Goal: Task Accomplishment & Management: Manage account settings

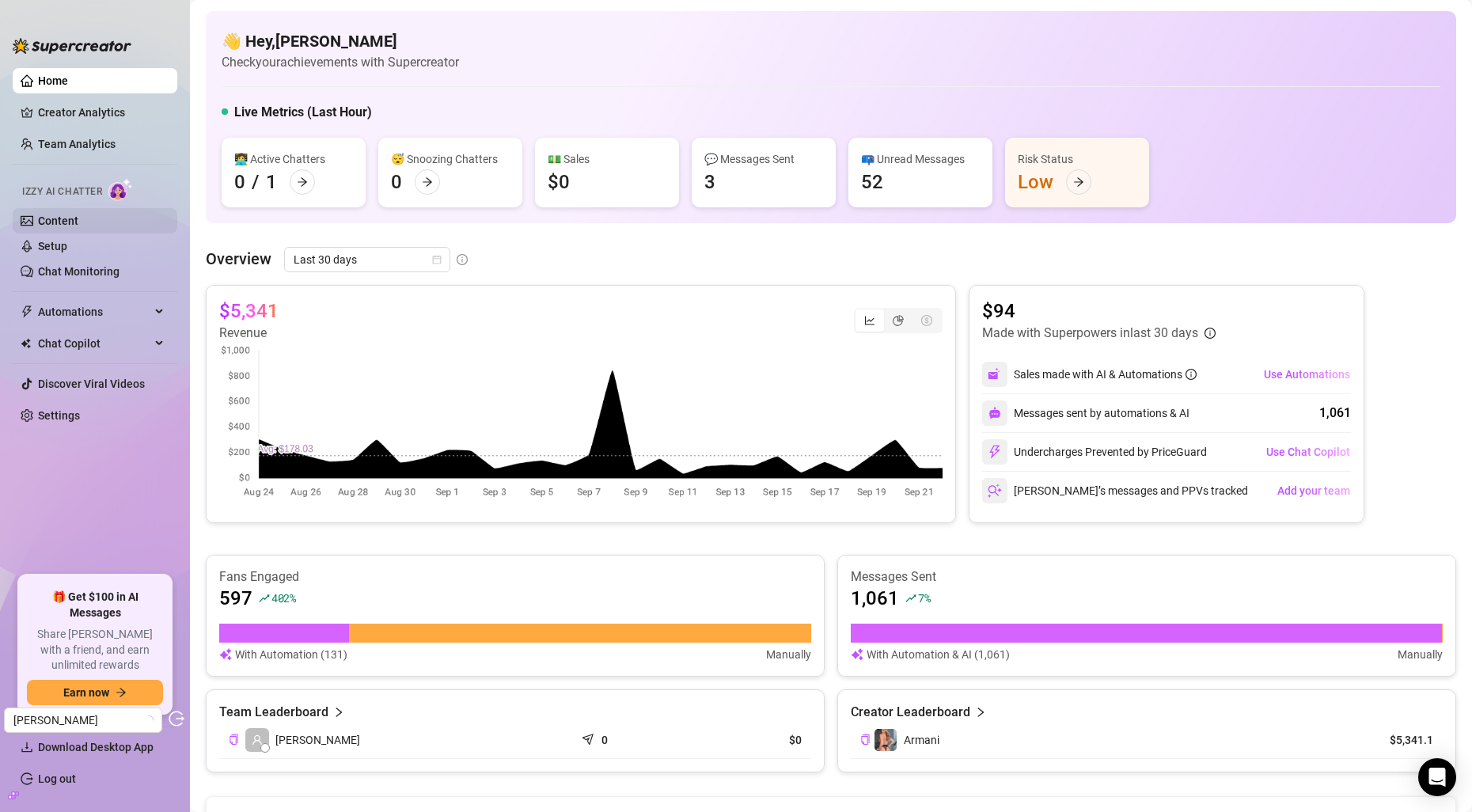
click at [67, 222] on link "Content" at bounding box center [58, 221] width 41 height 13
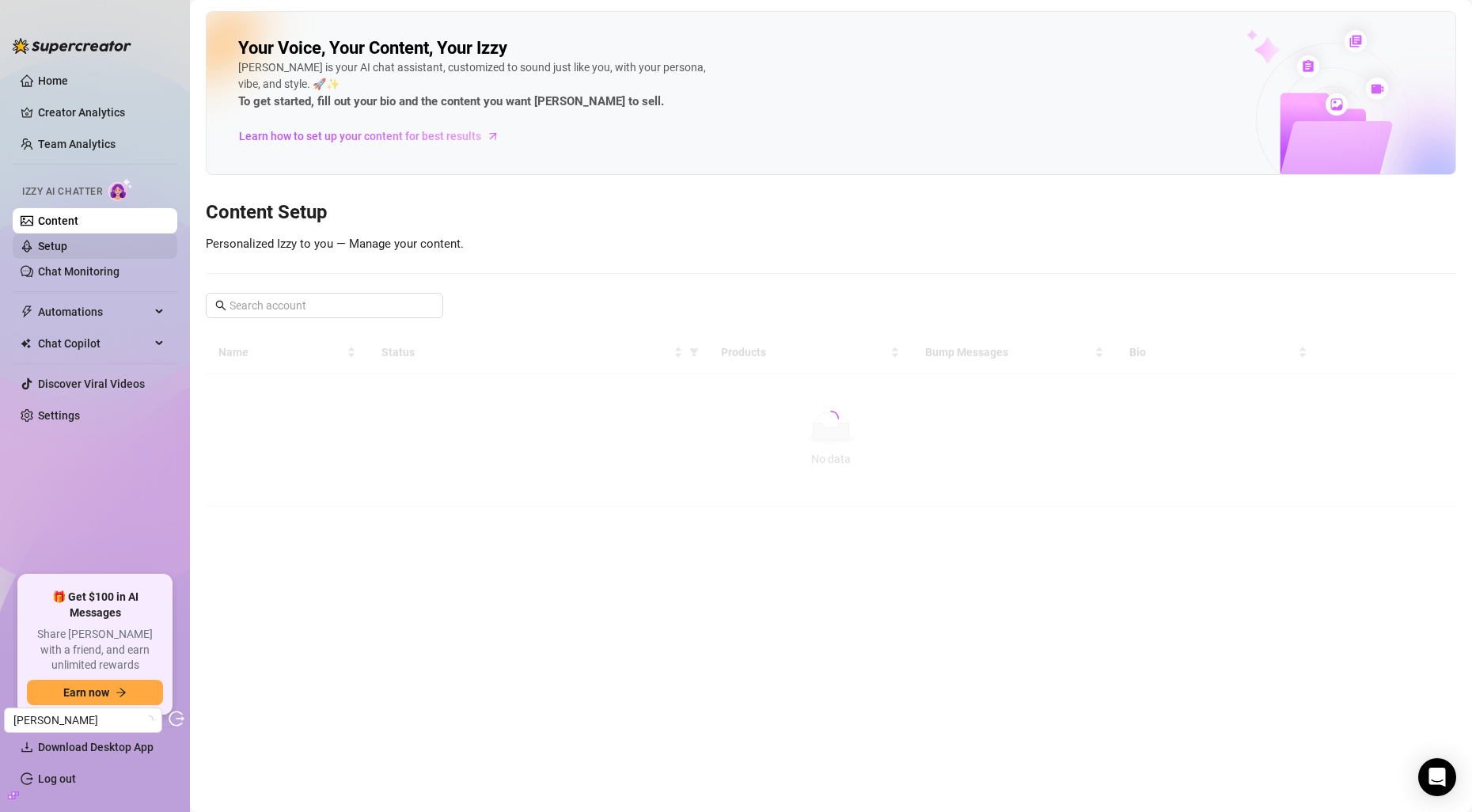
click at [67, 240] on link "Setup" at bounding box center [53, 247] width 29 height 13
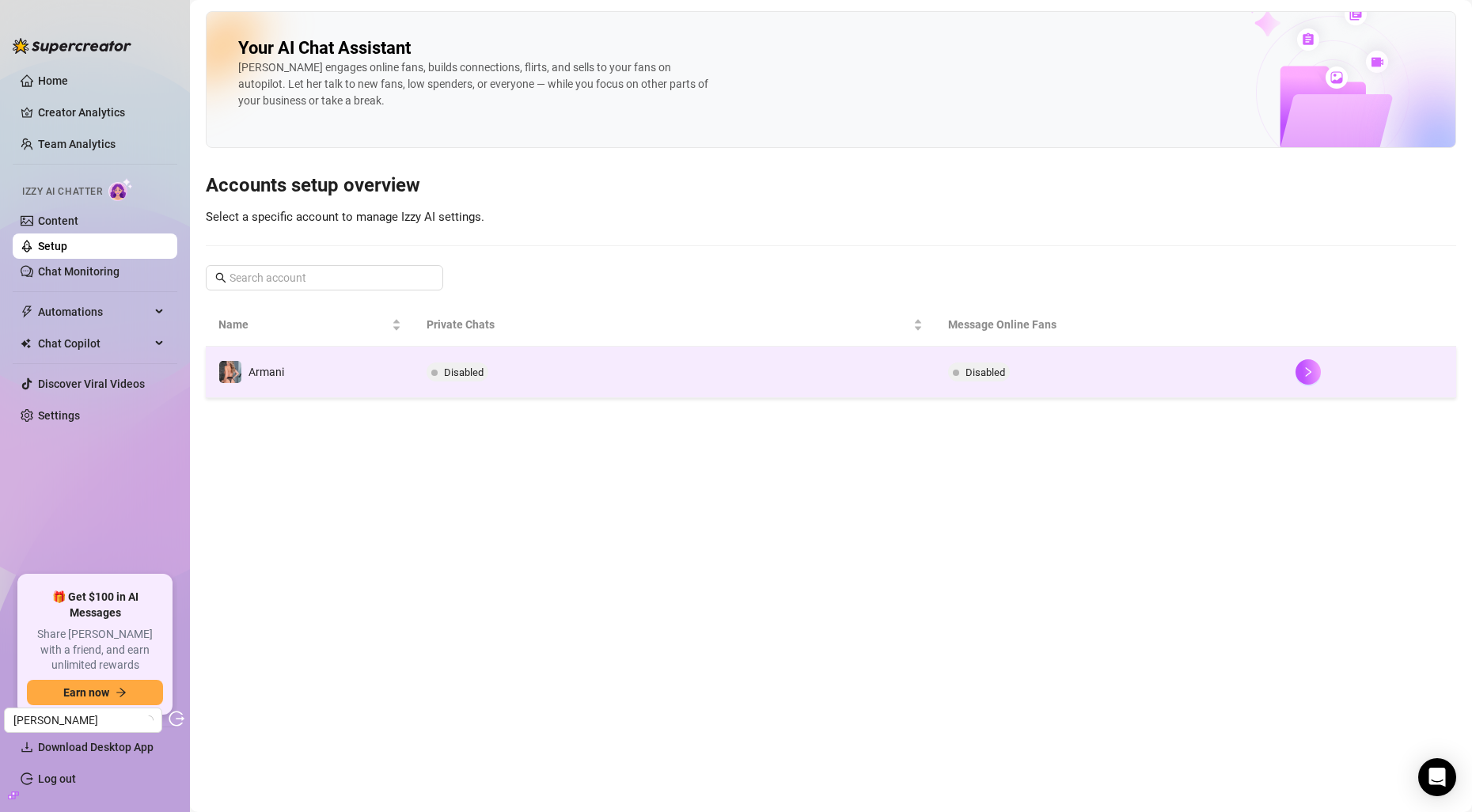
click at [419, 380] on td "Disabled" at bounding box center [674, 372] width 521 height 51
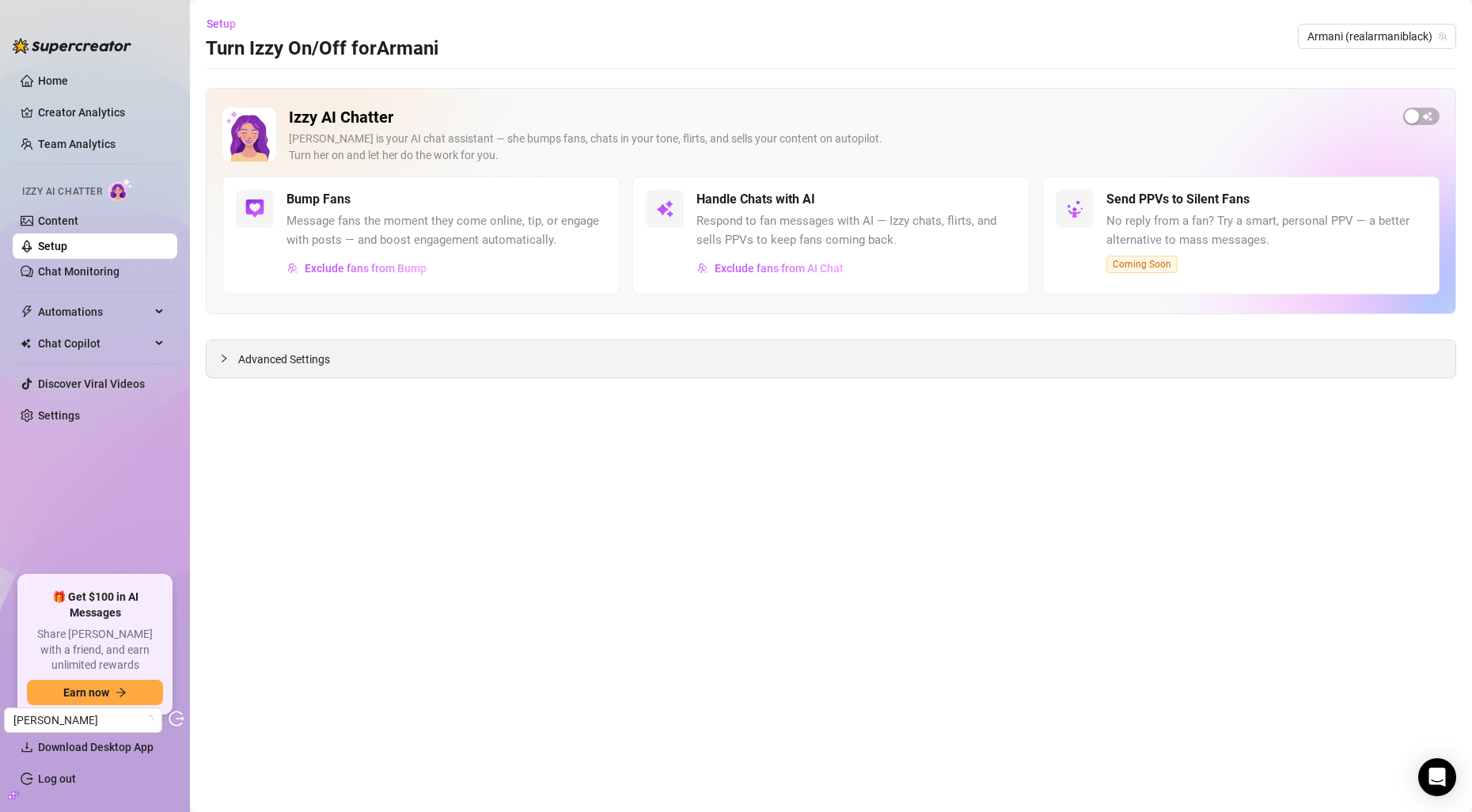
click at [376, 345] on div "Advanced Settings" at bounding box center [831, 359] width 1249 height 37
click at [379, 363] on div "Advanced Settings" at bounding box center [831, 359] width 1249 height 37
click at [311, 355] on span "Advanced Settings" at bounding box center [284, 359] width 92 height 17
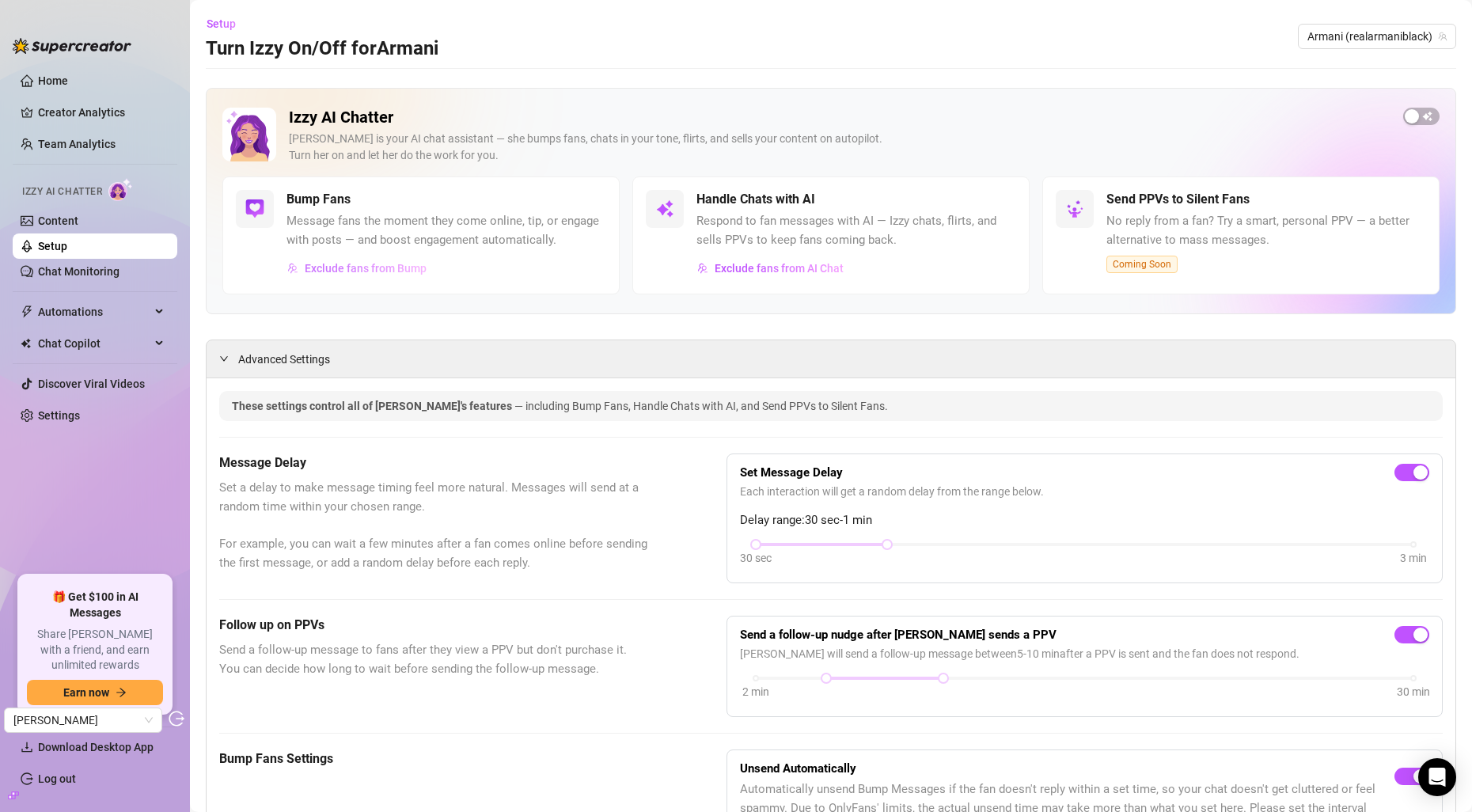
click at [404, 264] on span "Exclude fans from Bump" at bounding box center [366, 269] width 122 height 13
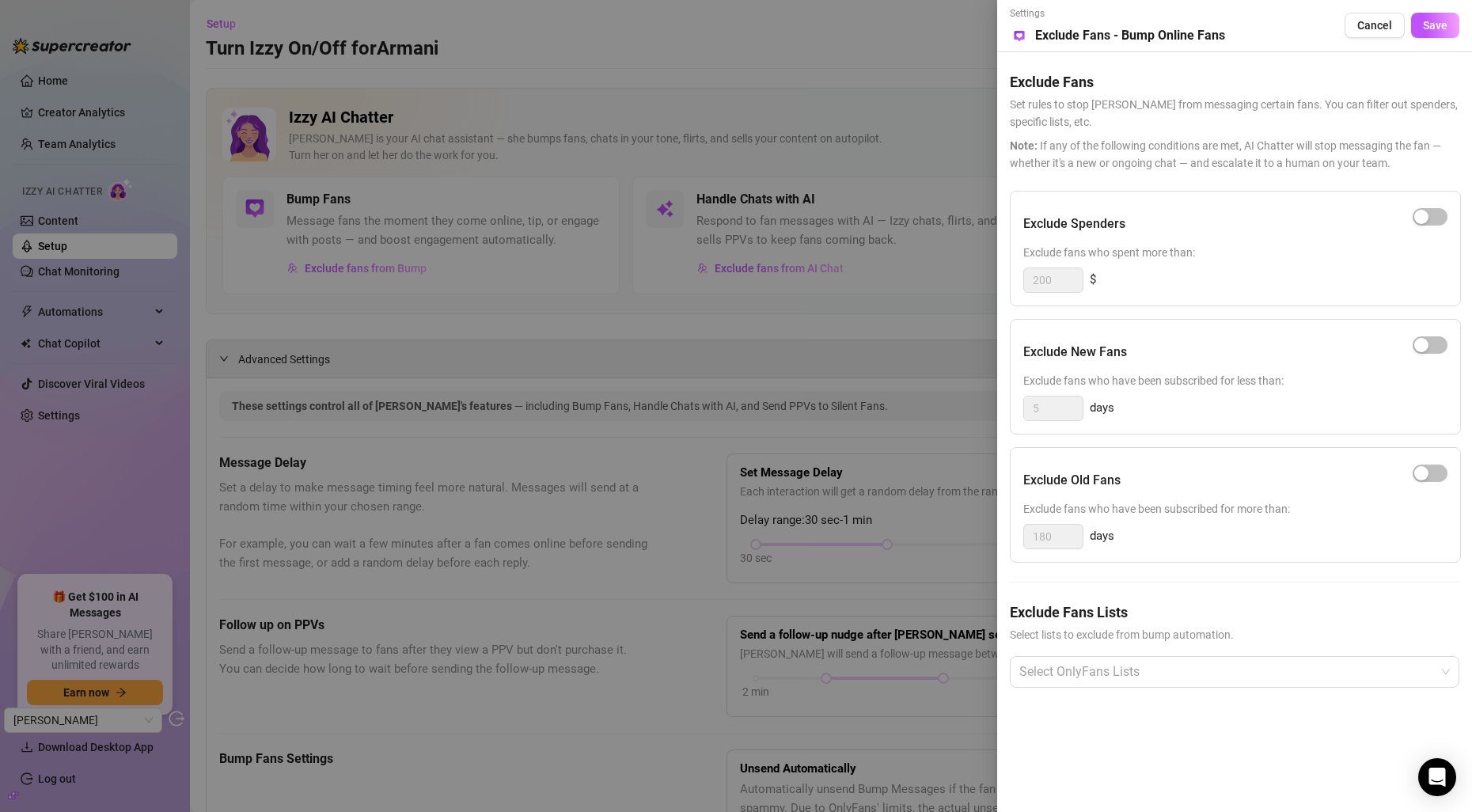
click at [712, 280] on div at bounding box center [736, 406] width 1472 height 812
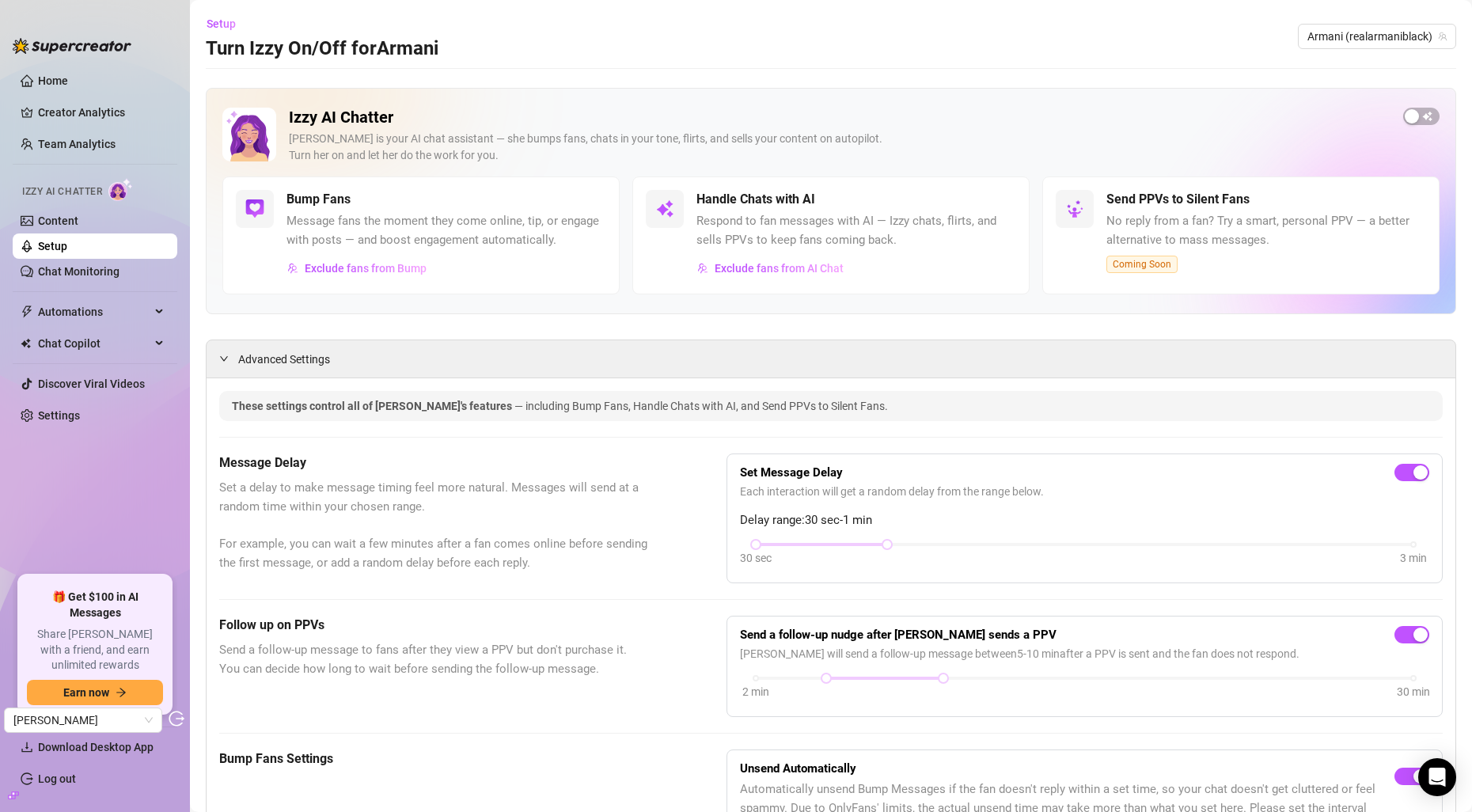
click at [760, 281] on div "Handle Chats with AI Respond to fan messages with AI — Izzy chats, flirts, and …" at bounding box center [831, 235] width 398 height 118
click at [771, 277] on button "Exclude fans from AI Chat" at bounding box center [770, 268] width 148 height 25
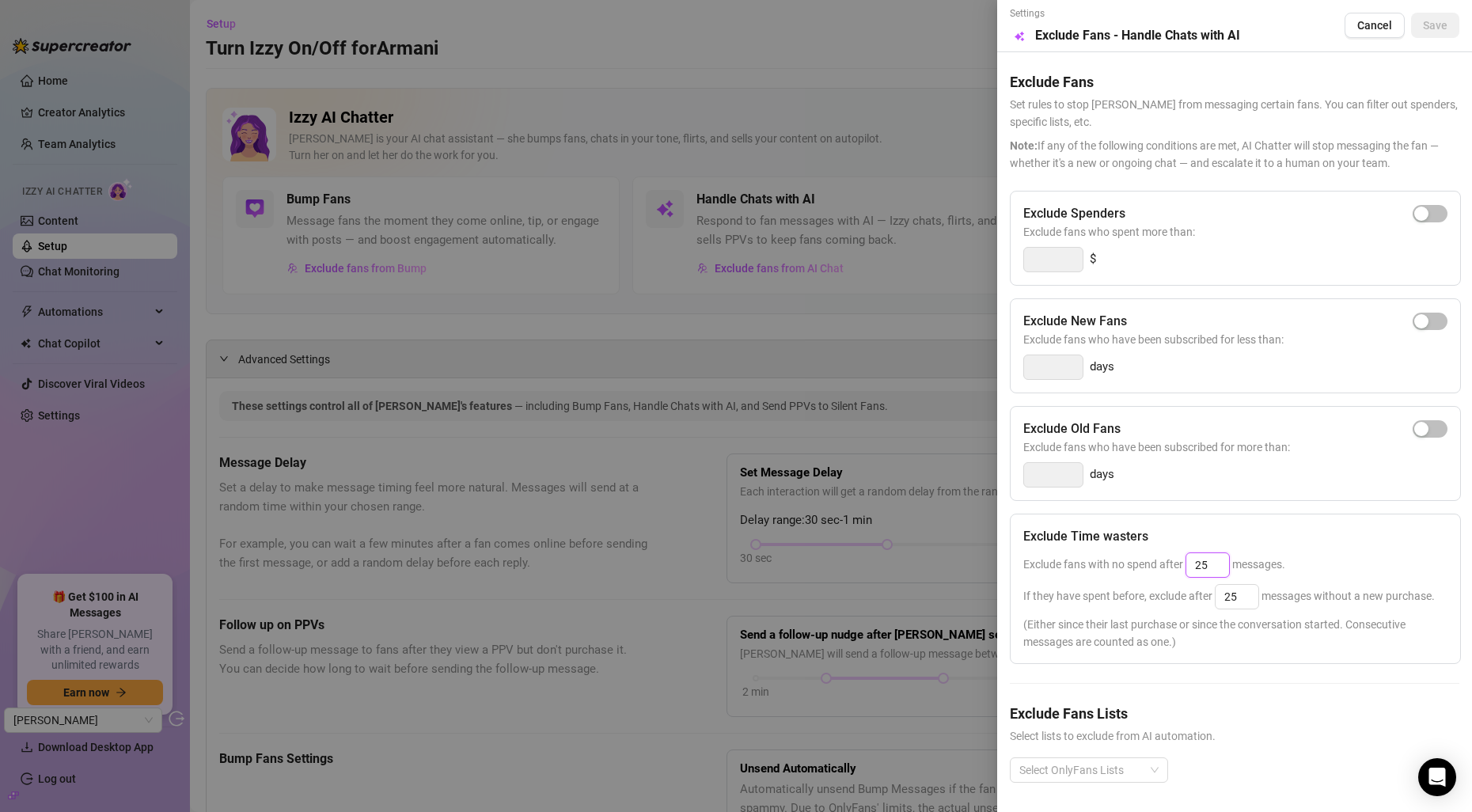
drag, startPoint x: 1221, startPoint y: 567, endPoint x: 1183, endPoint y: 567, distance: 38.0
click at [1183, 567] on span "Exclude fans with no spend after 25 messages." at bounding box center [1154, 565] width 262 height 13
type input "25"
click at [1244, 602] on input "25" at bounding box center [1237, 596] width 43 height 24
click at [1244, 602] on input "2512" at bounding box center [1237, 596] width 43 height 24
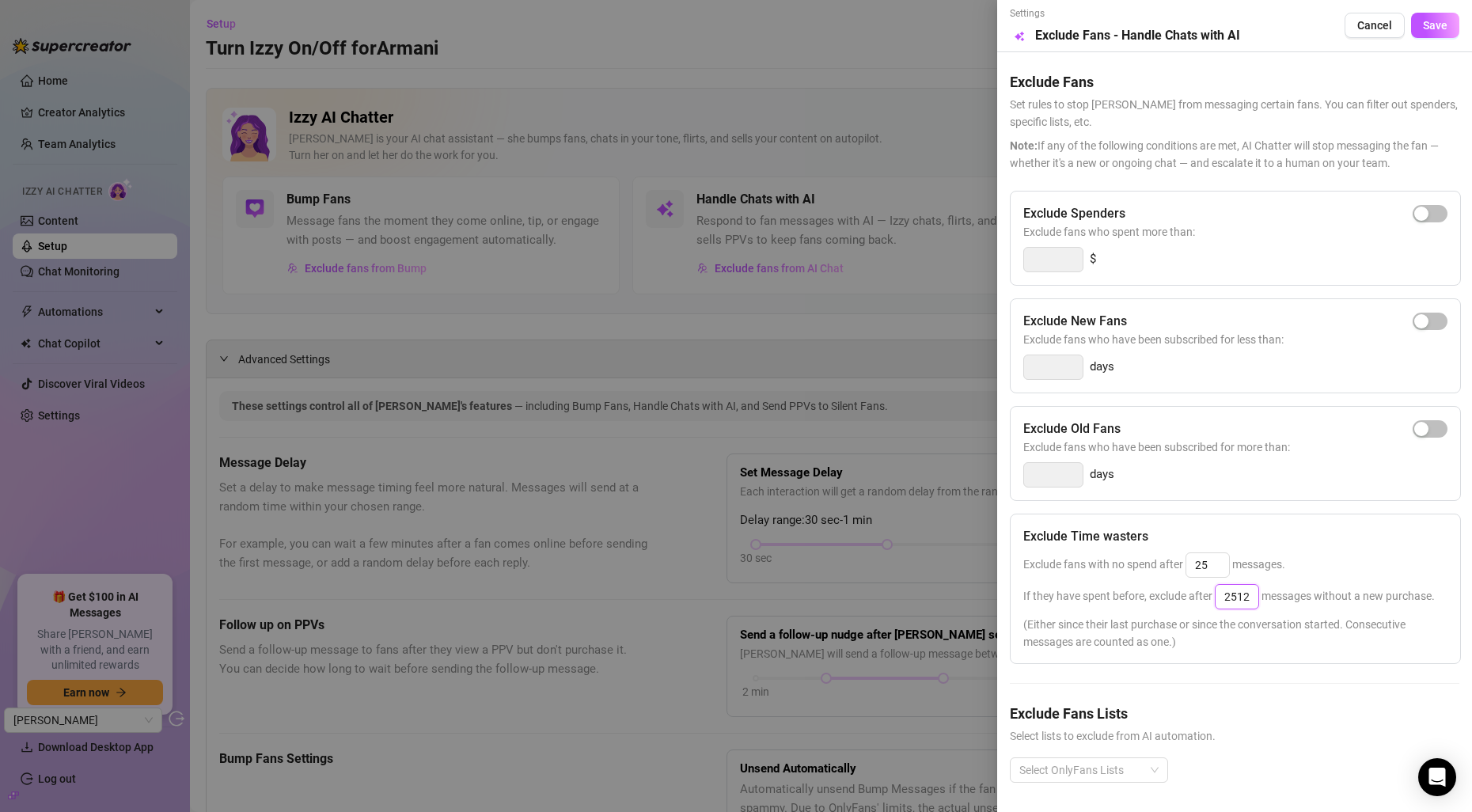
click at [1244, 602] on input "2512" at bounding box center [1237, 596] width 43 height 24
type input "25"
click at [1442, 21] on span "Save" at bounding box center [1435, 25] width 24 height 13
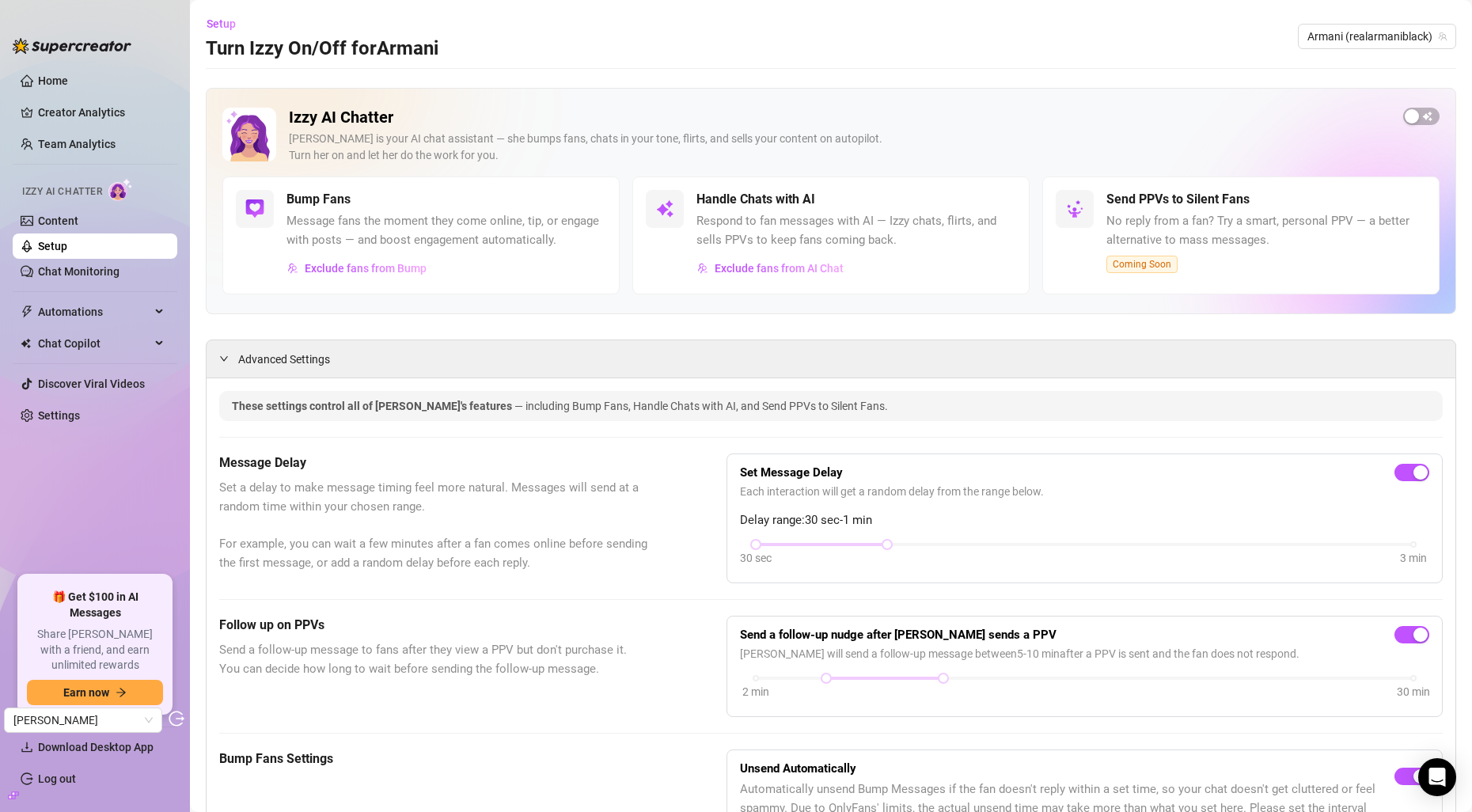
click at [845, 271] on div "Exclude fans from AI Chat" at bounding box center [856, 268] width 320 height 25
click at [831, 271] on span "Exclude fans from AI Chat" at bounding box center [779, 269] width 129 height 13
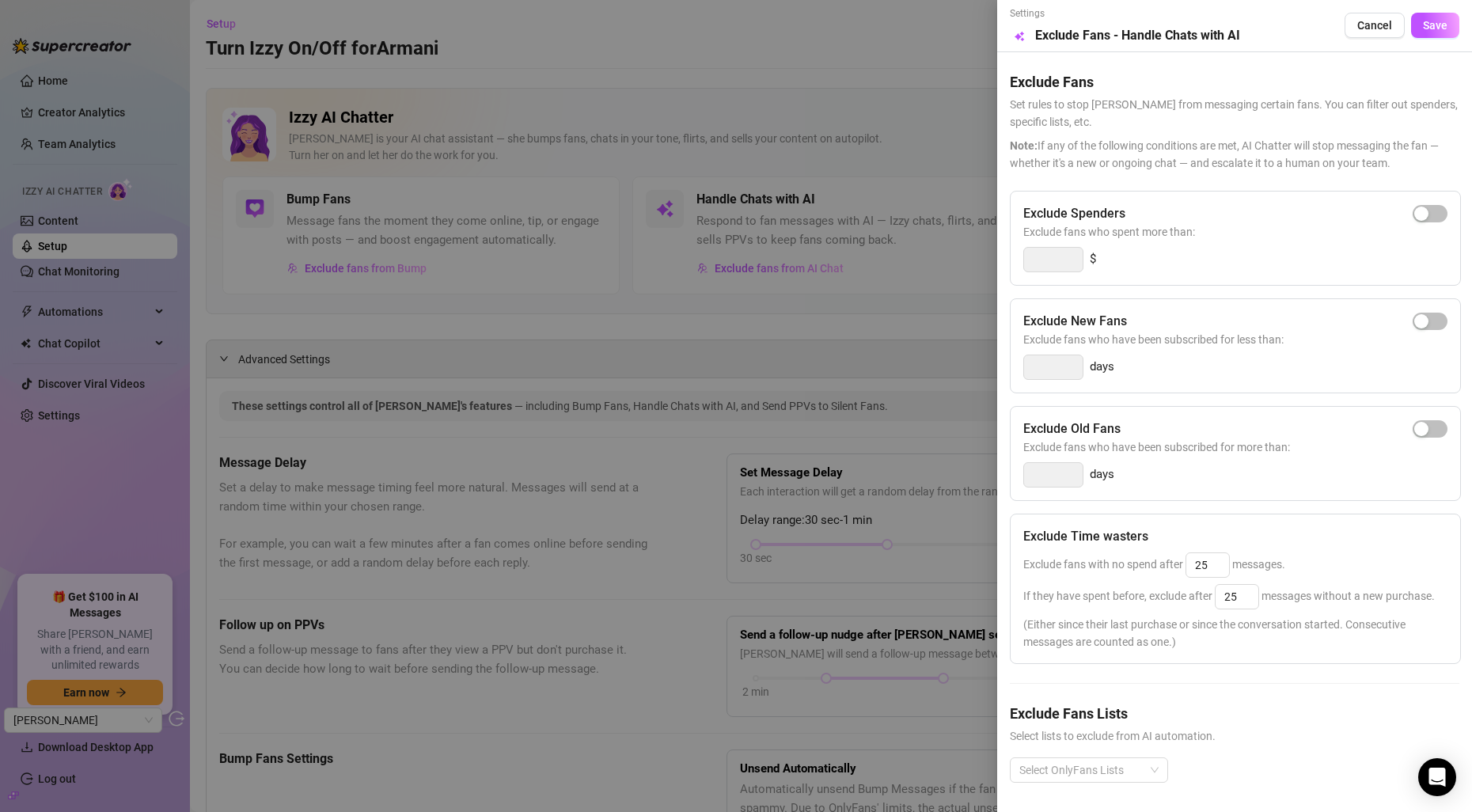
click at [436, 228] on div at bounding box center [736, 406] width 1472 height 812
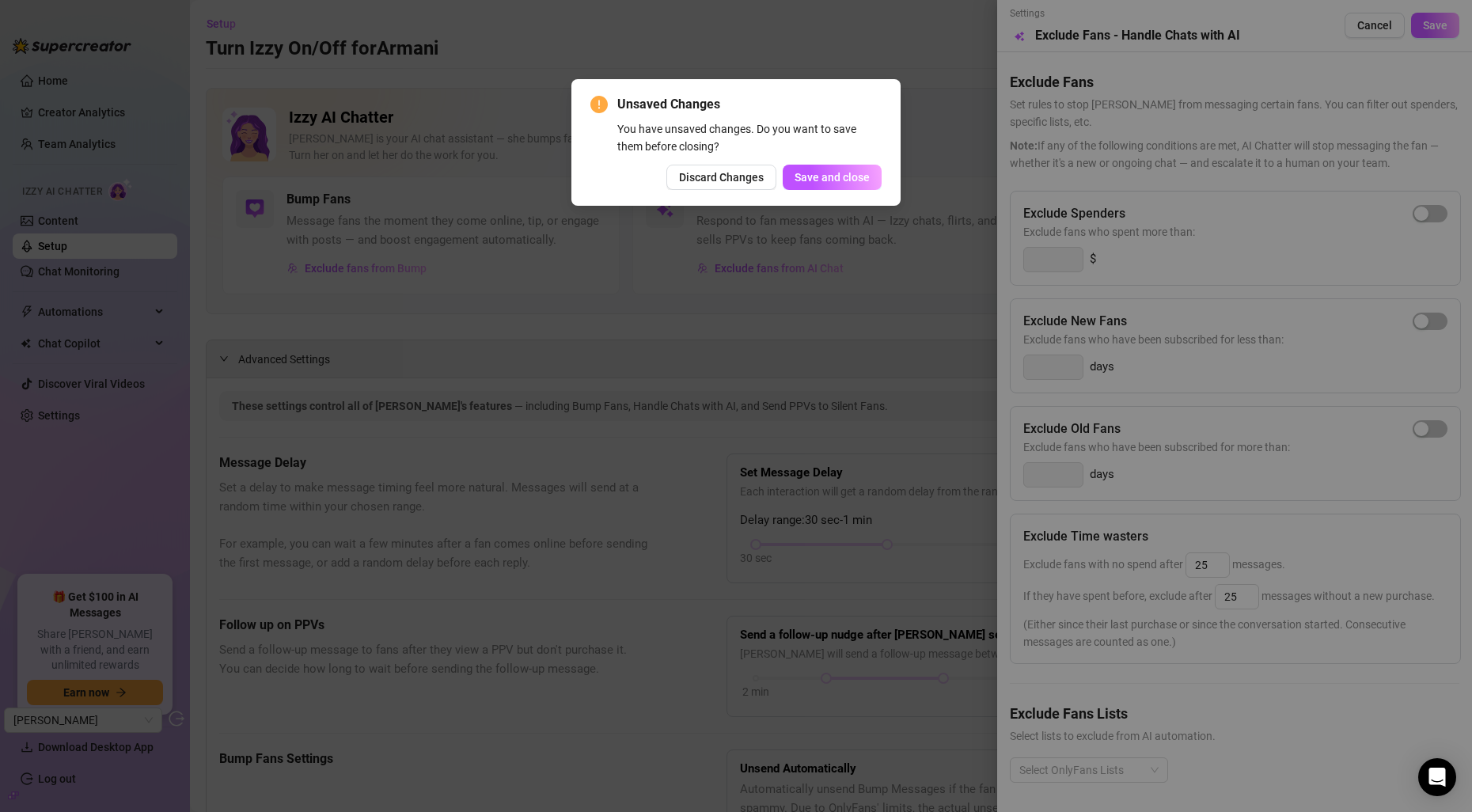
click at [847, 122] on div "You have unsaved changes. Do you want to save them before closing?" at bounding box center [750, 137] width 265 height 35
click at [829, 174] on span "Save and close" at bounding box center [832, 178] width 75 height 13
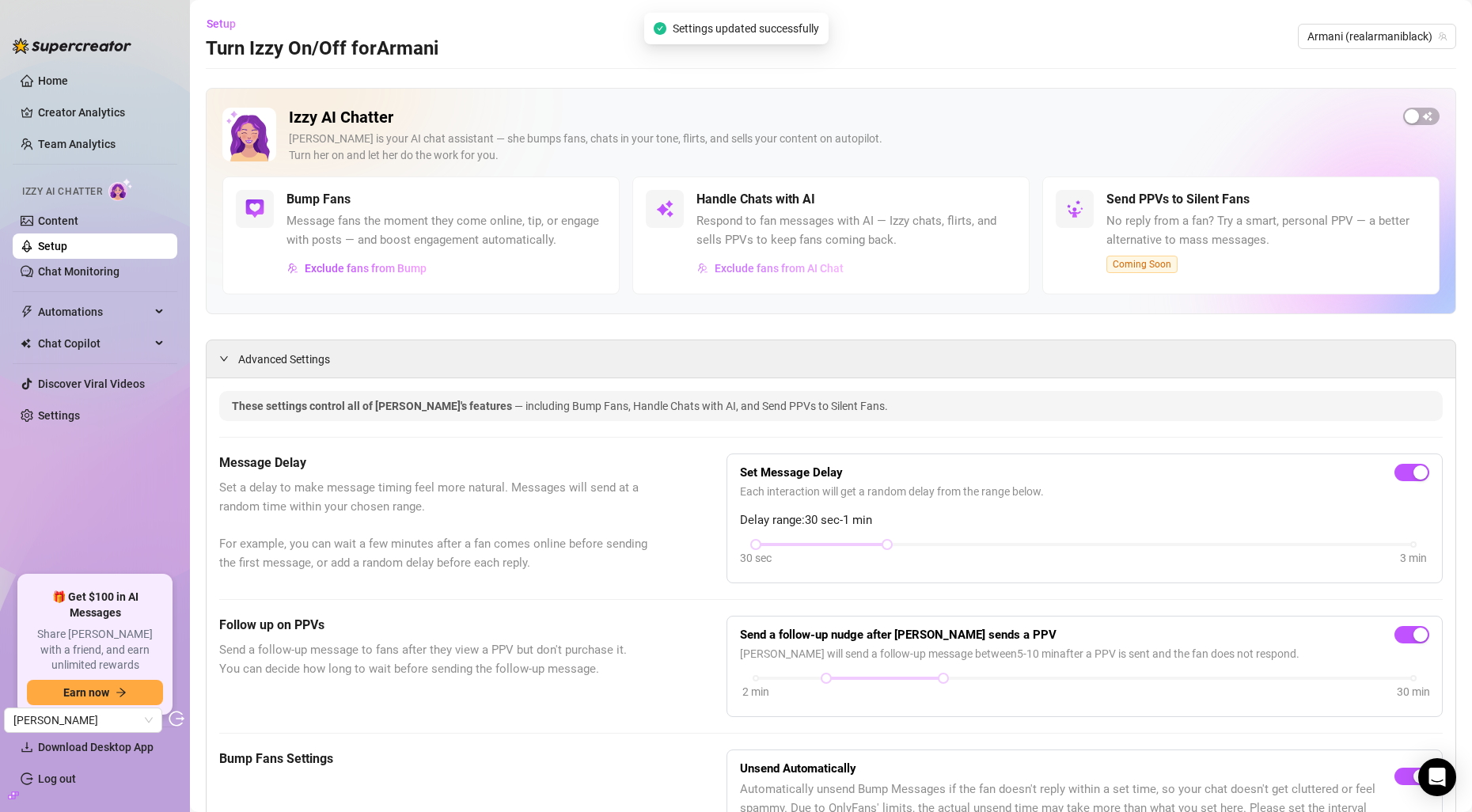
click at [745, 262] on span "Exclude fans from AI Chat" at bounding box center [779, 269] width 129 height 13
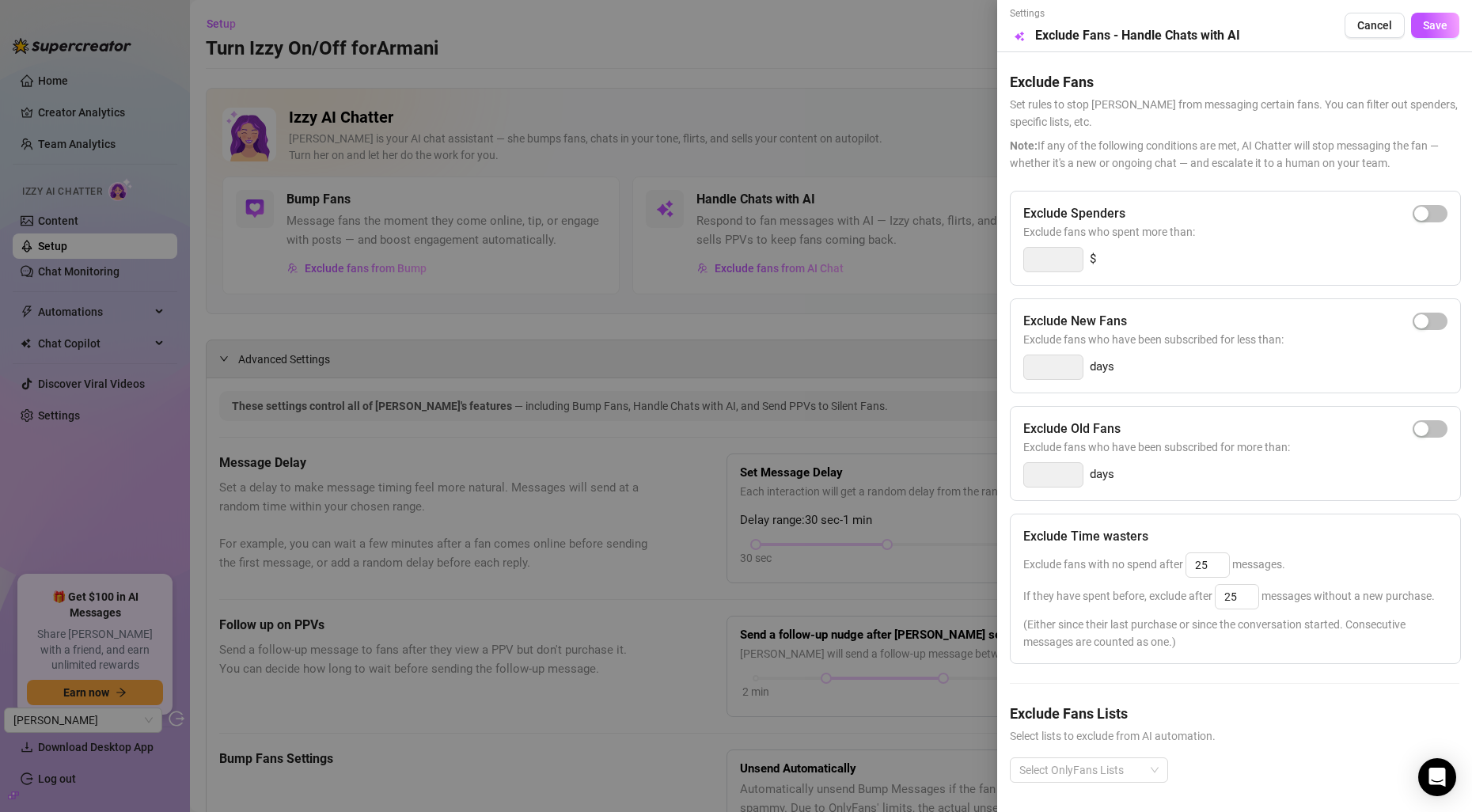
click at [789, 550] on div at bounding box center [736, 406] width 1472 height 812
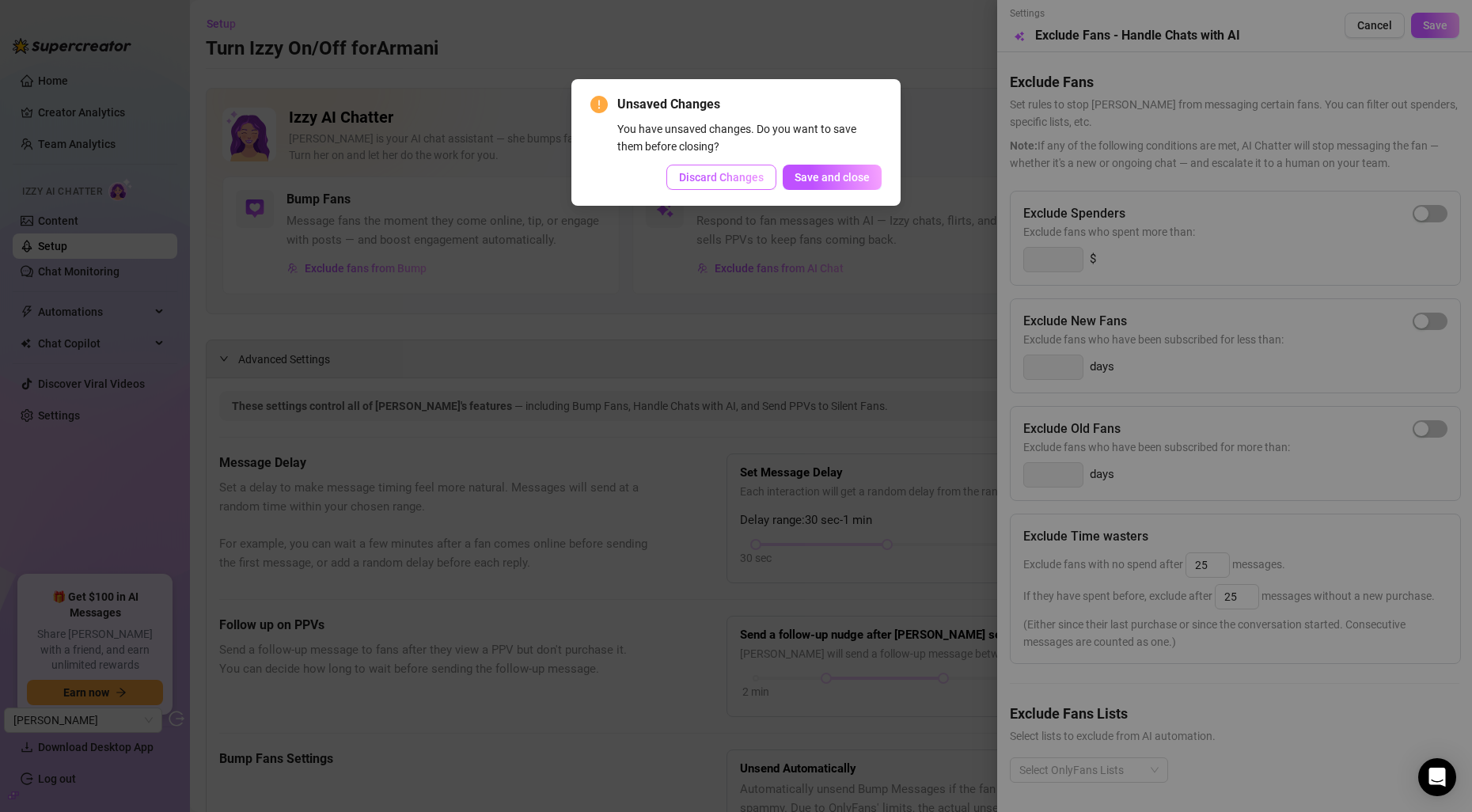
click at [742, 177] on span "Discard Changes" at bounding box center [721, 178] width 84 height 13
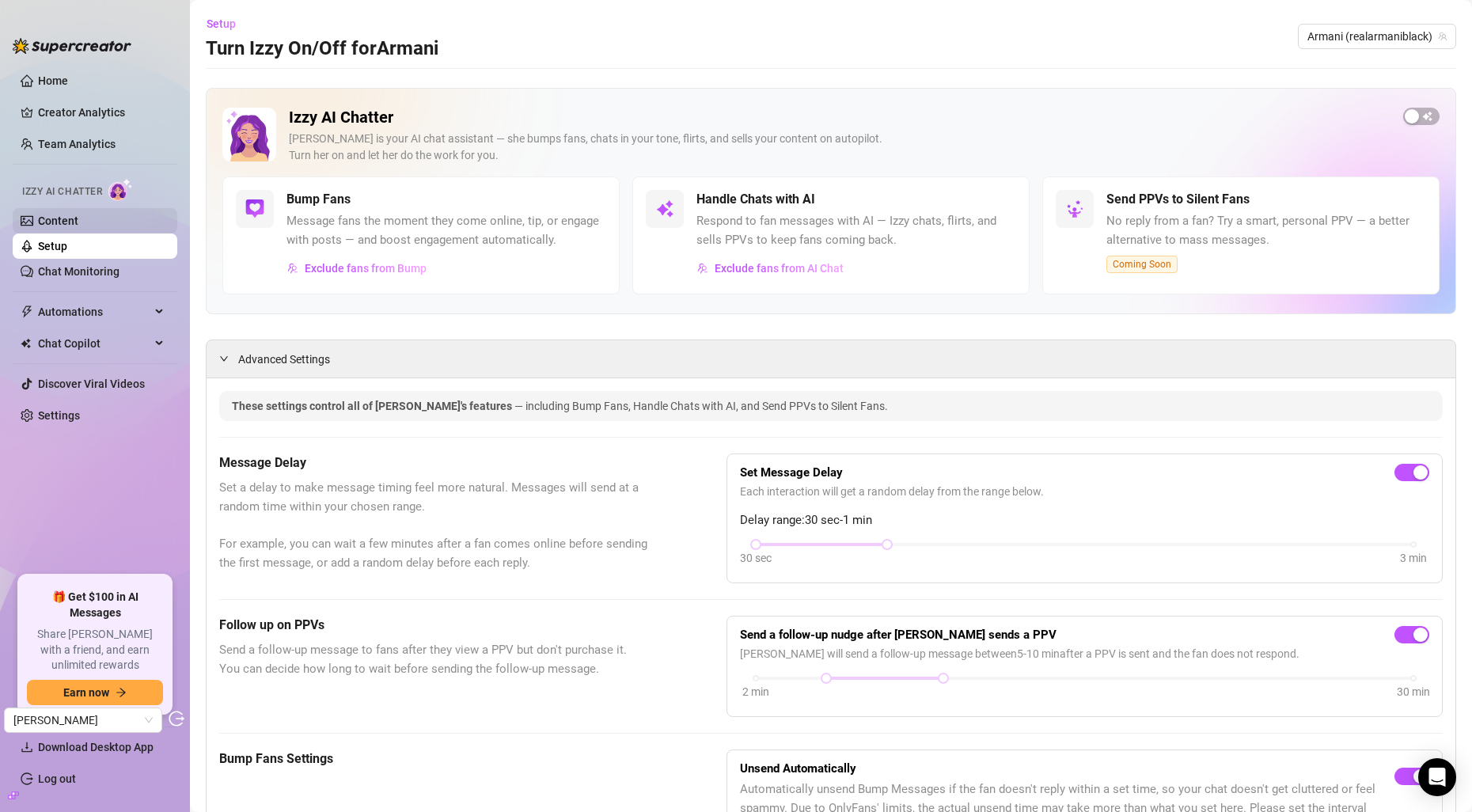
click at [79, 214] on link "Content" at bounding box center [58, 221] width 41 height 13
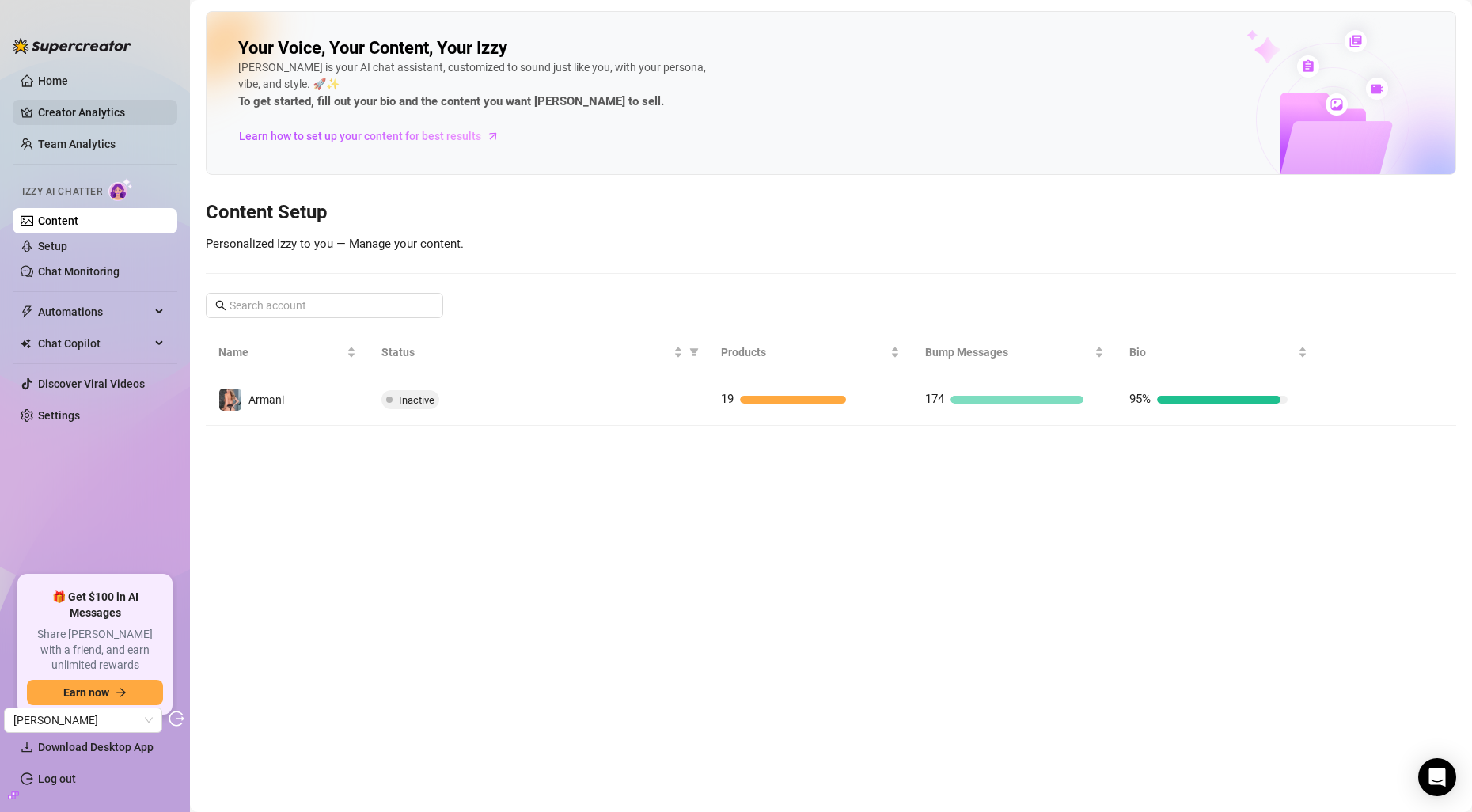
click at [75, 104] on link "Creator Analytics" at bounding box center [101, 112] width 127 height 25
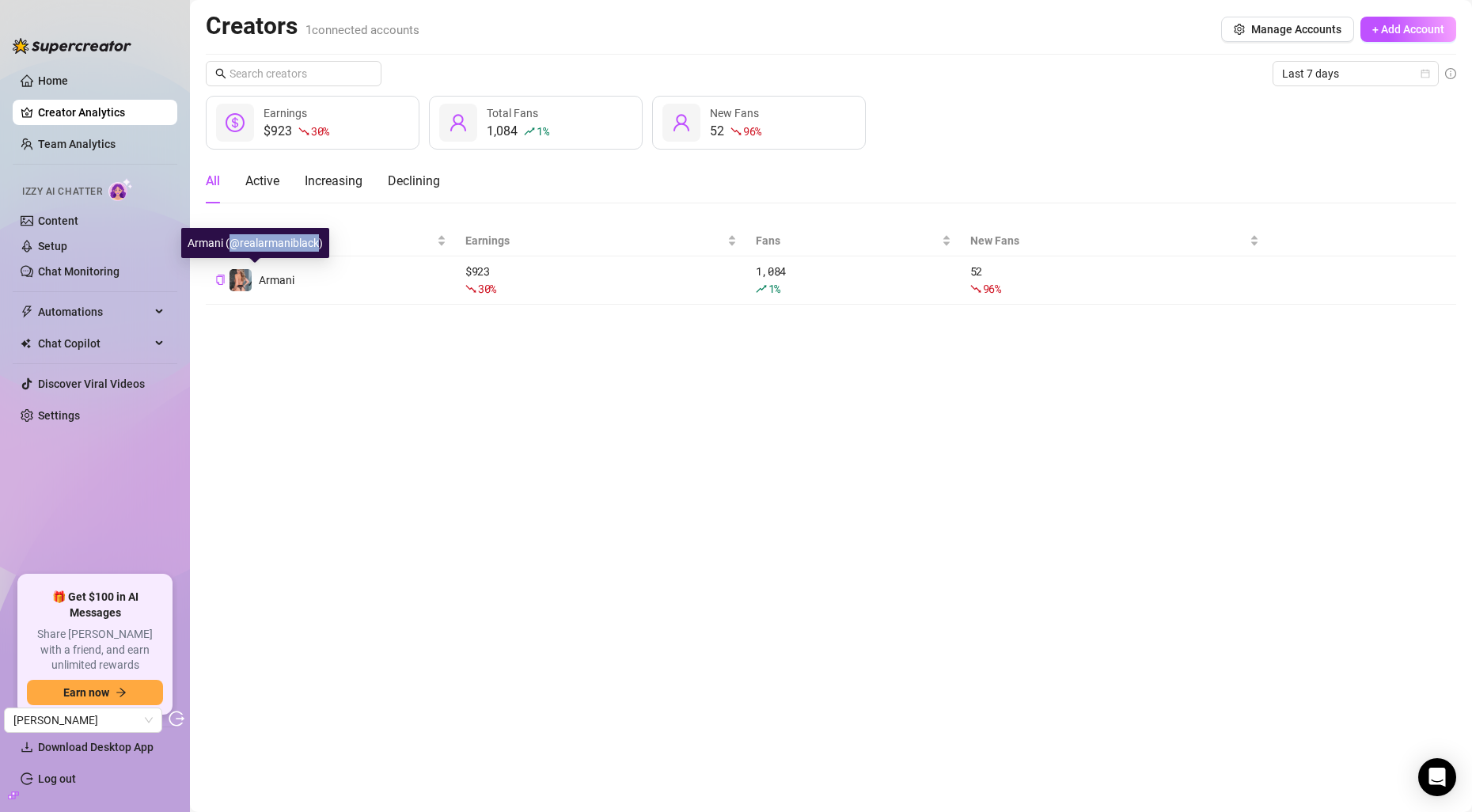
copy div "@realarmaniblack"
drag, startPoint x: 232, startPoint y: 241, endPoint x: 316, endPoint y: 250, distance: 84.5
click at [316, 250] on div "Armani (@realarmaniblack)" at bounding box center [255, 243] width 148 height 30
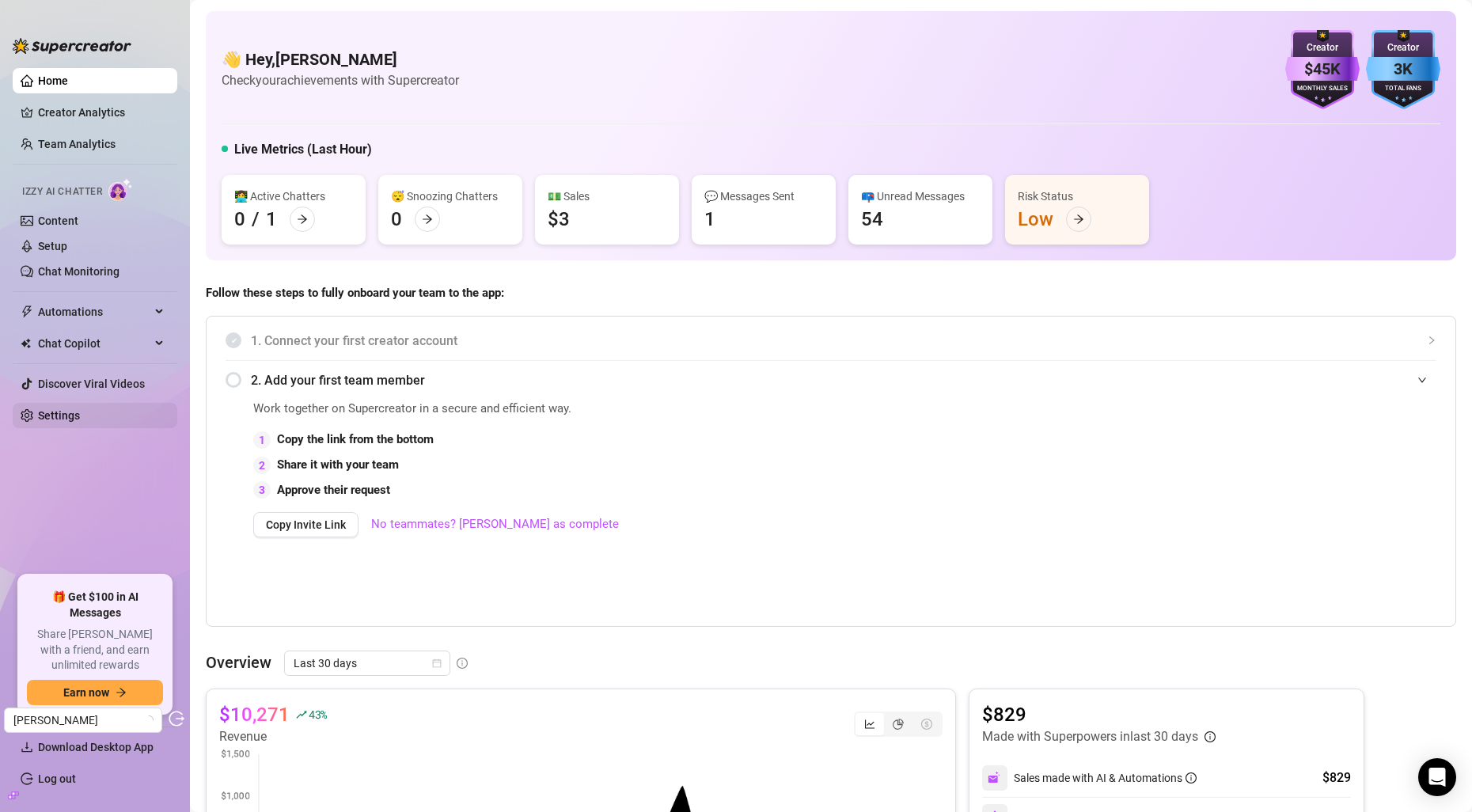
click at [41, 422] on link "Settings" at bounding box center [59, 415] width 42 height 13
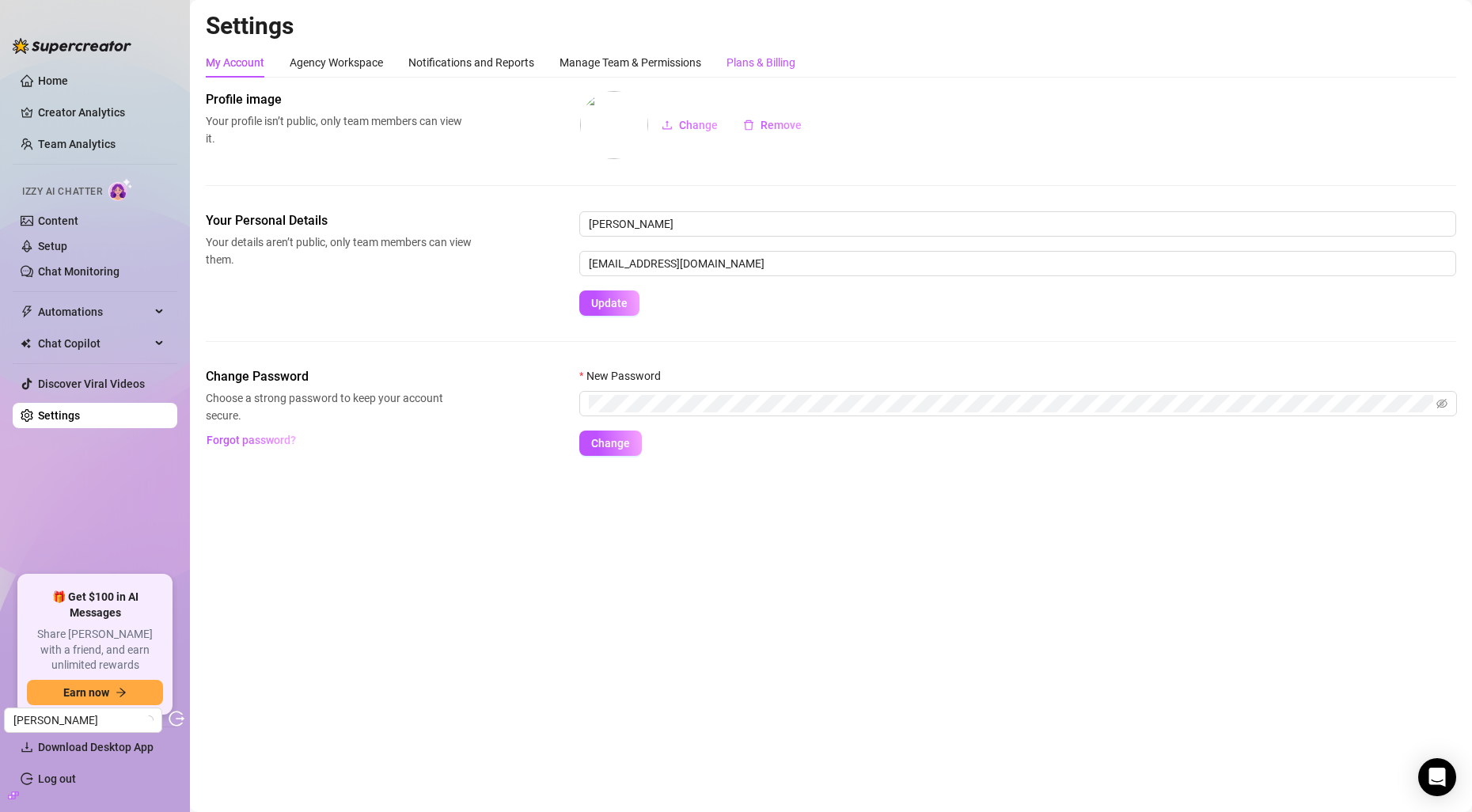
click at [771, 64] on div "Plans & Billing" at bounding box center [760, 62] width 69 height 17
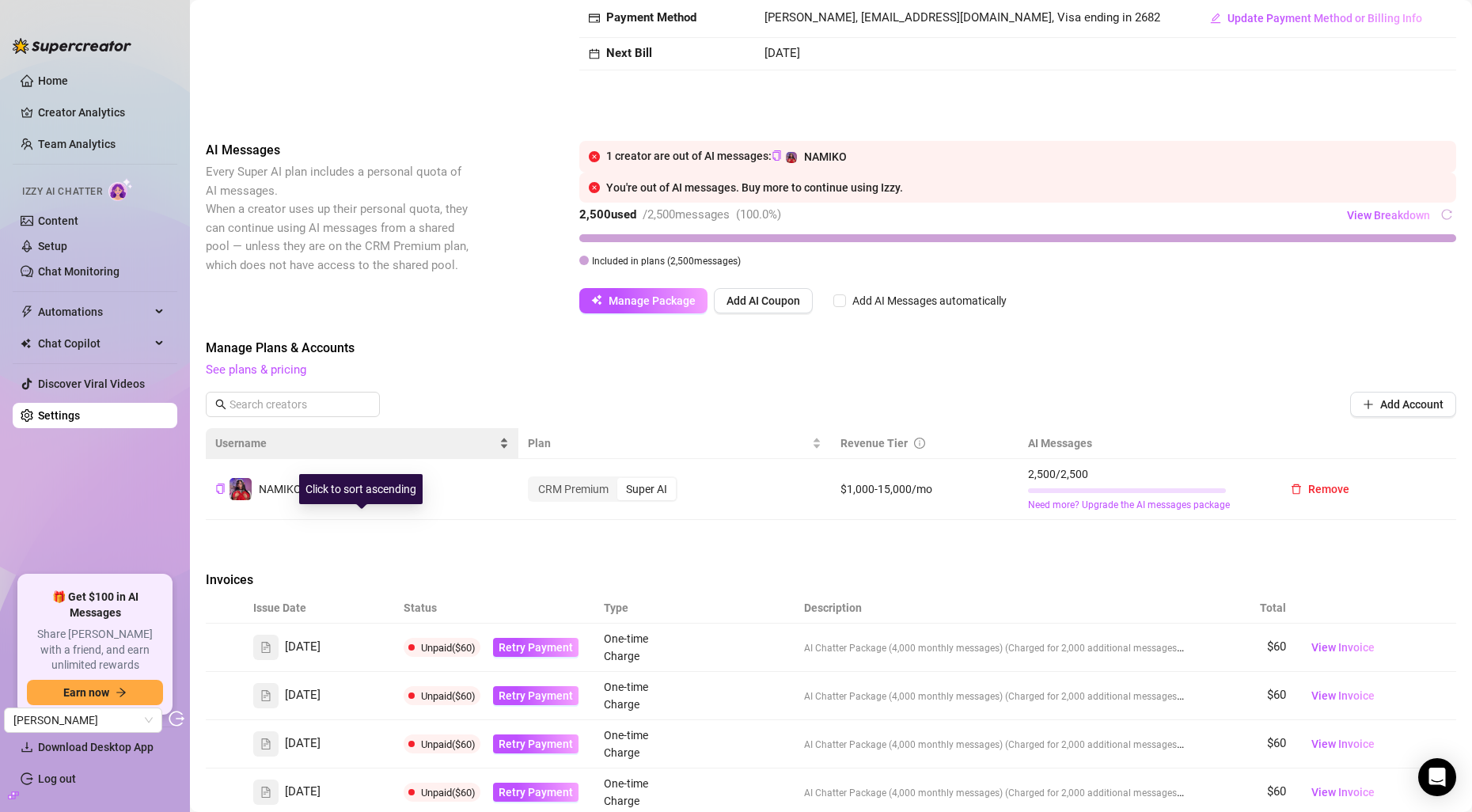
scroll to position [188, 0]
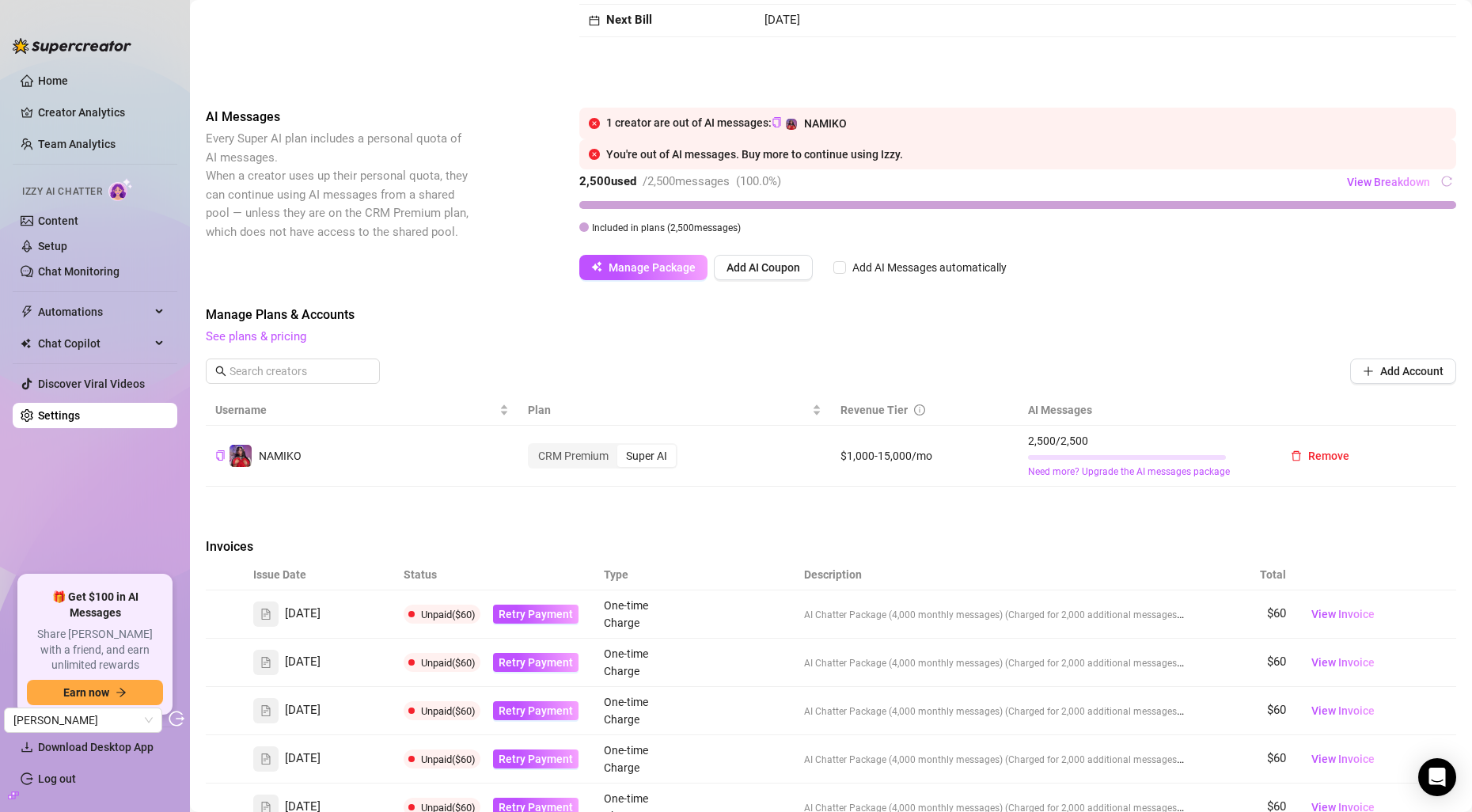
click at [452, 614] on span "Unpaid ($60)" at bounding box center [448, 614] width 54 height 12
click at [415, 612] on span "Unpaid ($60)" at bounding box center [441, 613] width 77 height 19
click at [321, 617] on span "[DATE]" at bounding box center [303, 613] width 36 height 19
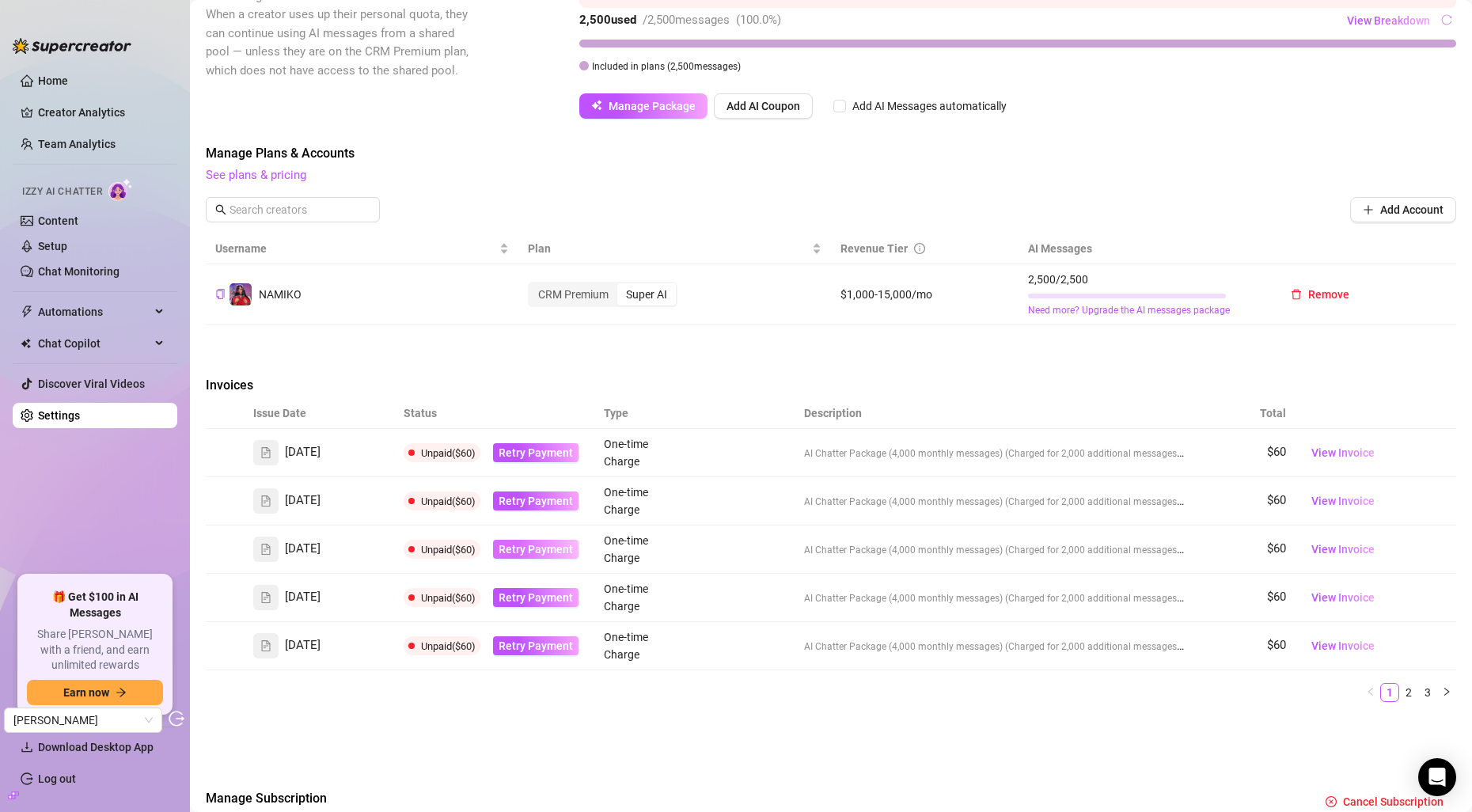
scroll to position [356, 0]
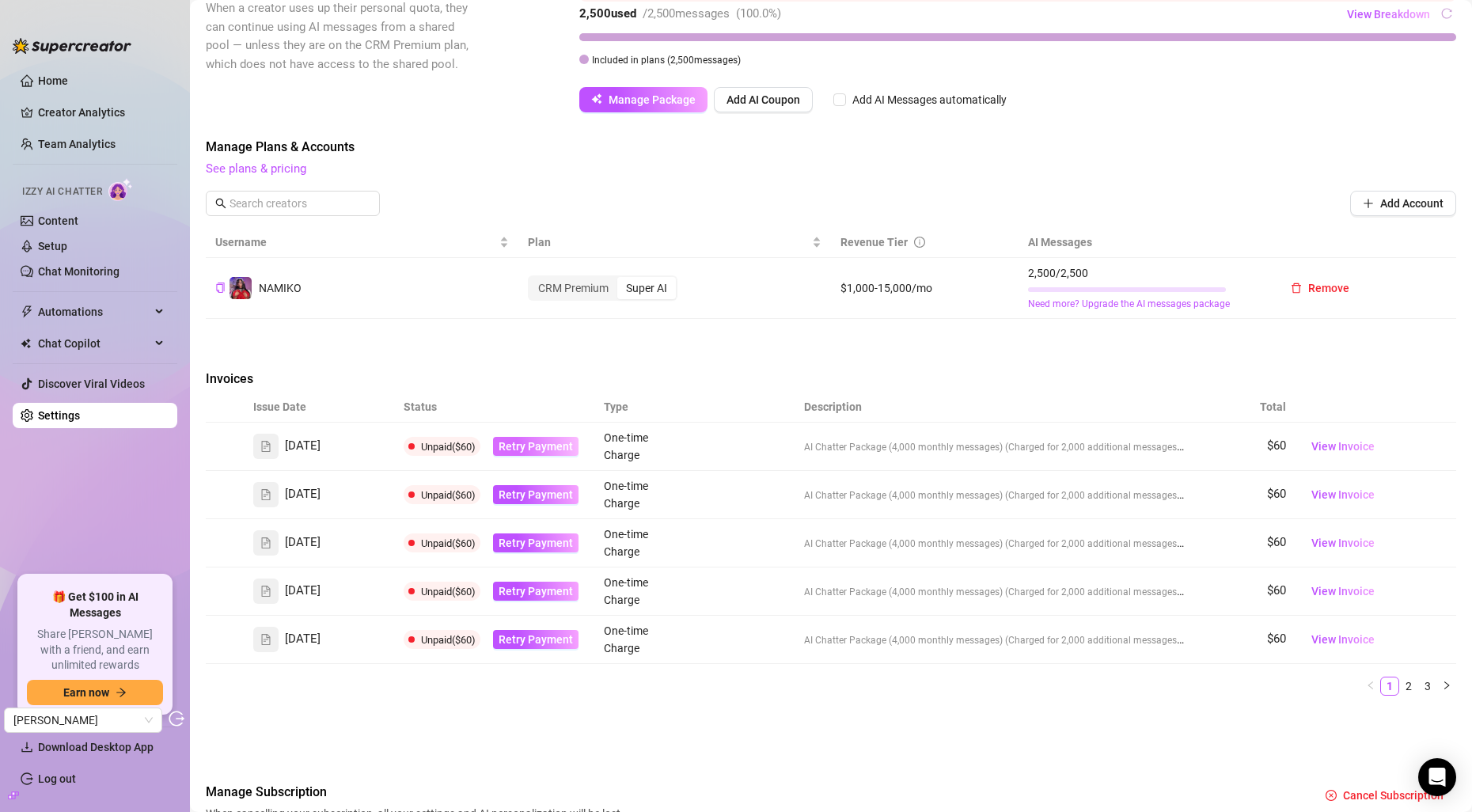
click at [550, 437] on button "Retry Payment" at bounding box center [536, 445] width 85 height 19
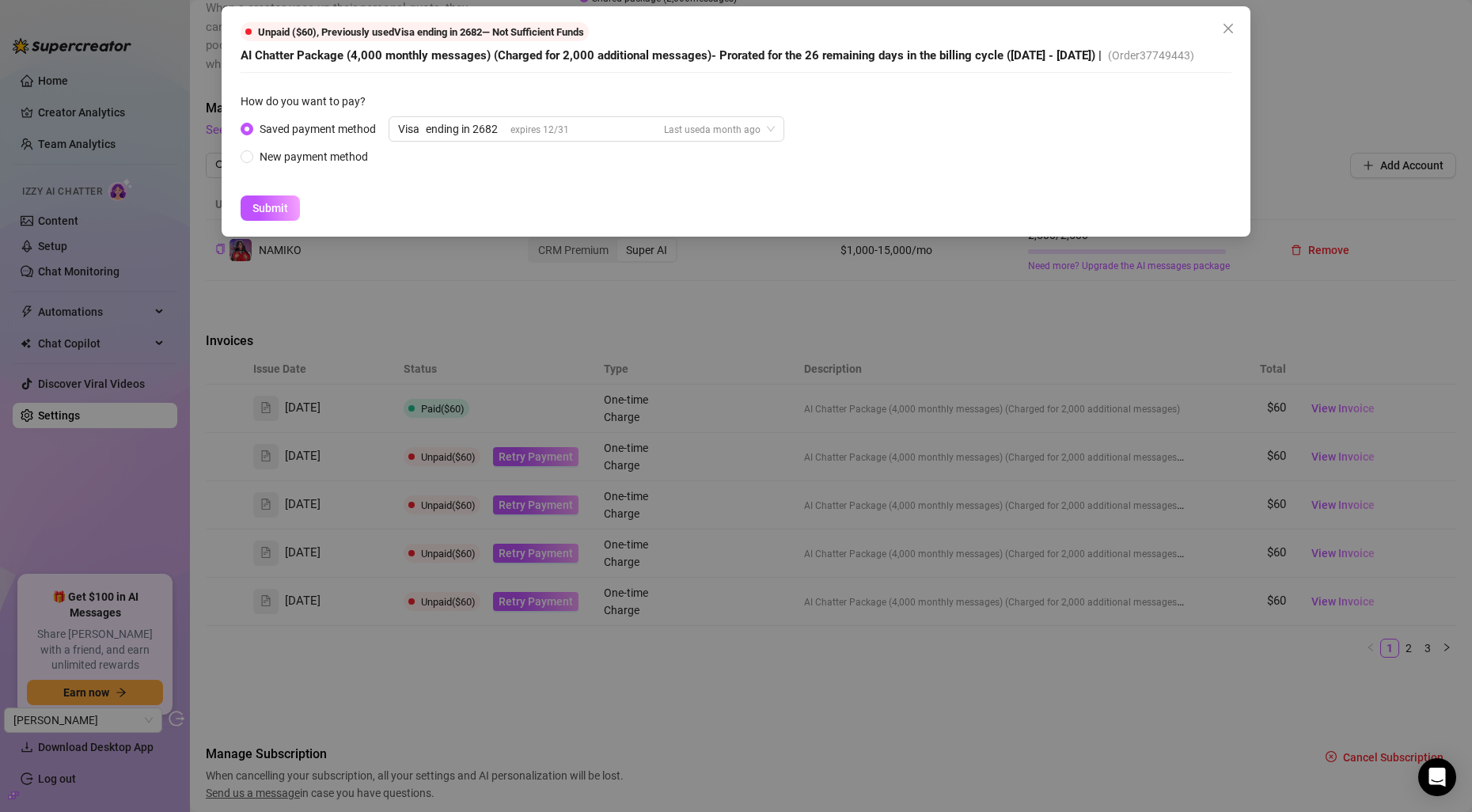
click at [407, 337] on div "Unpaid ($60) , Previously used Visa ending in 2682 — Not Sufficient Funds AI Ch…" at bounding box center [736, 406] width 1472 height 812
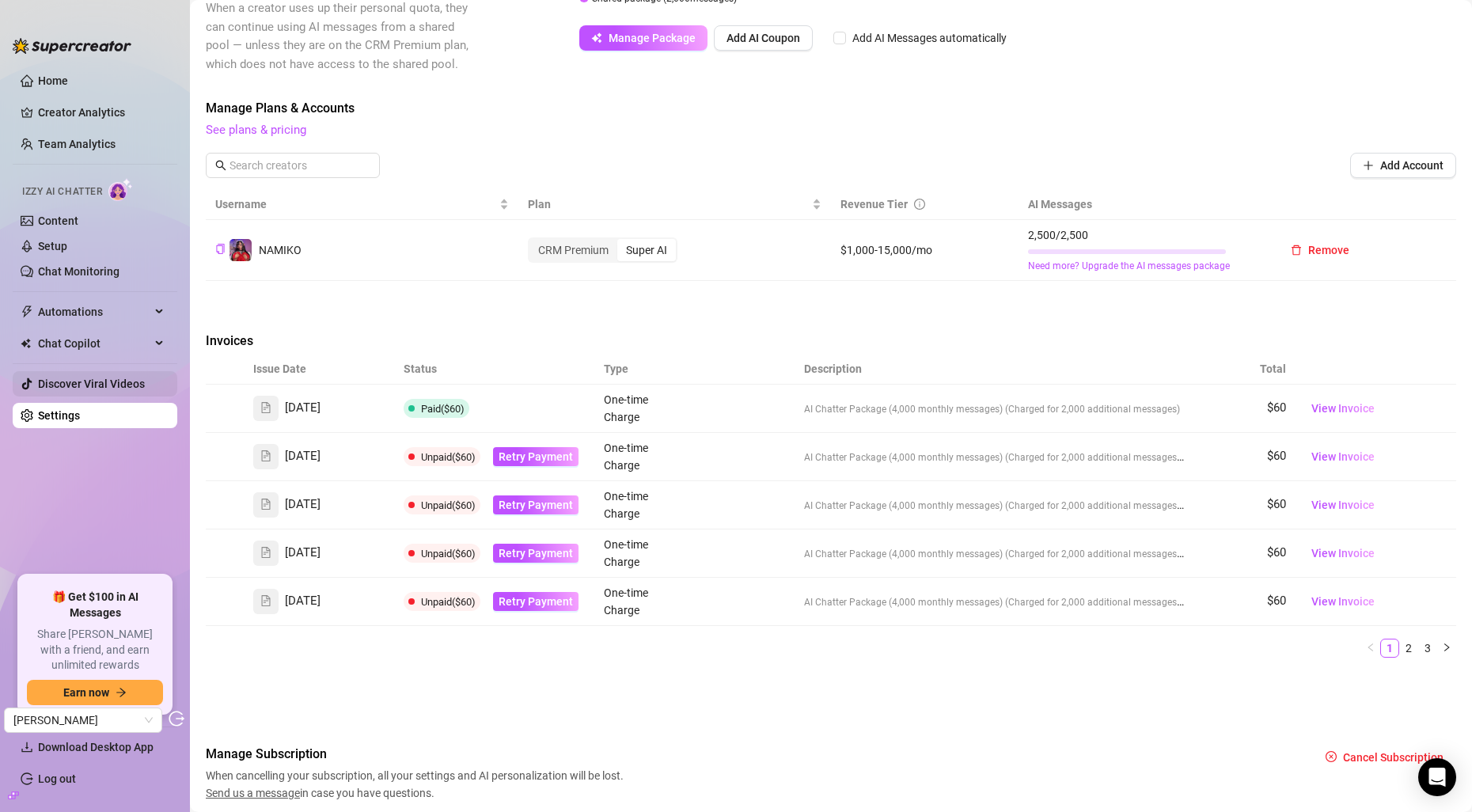
click at [114, 379] on link "Discover Viral Videos" at bounding box center [92, 384] width 107 height 13
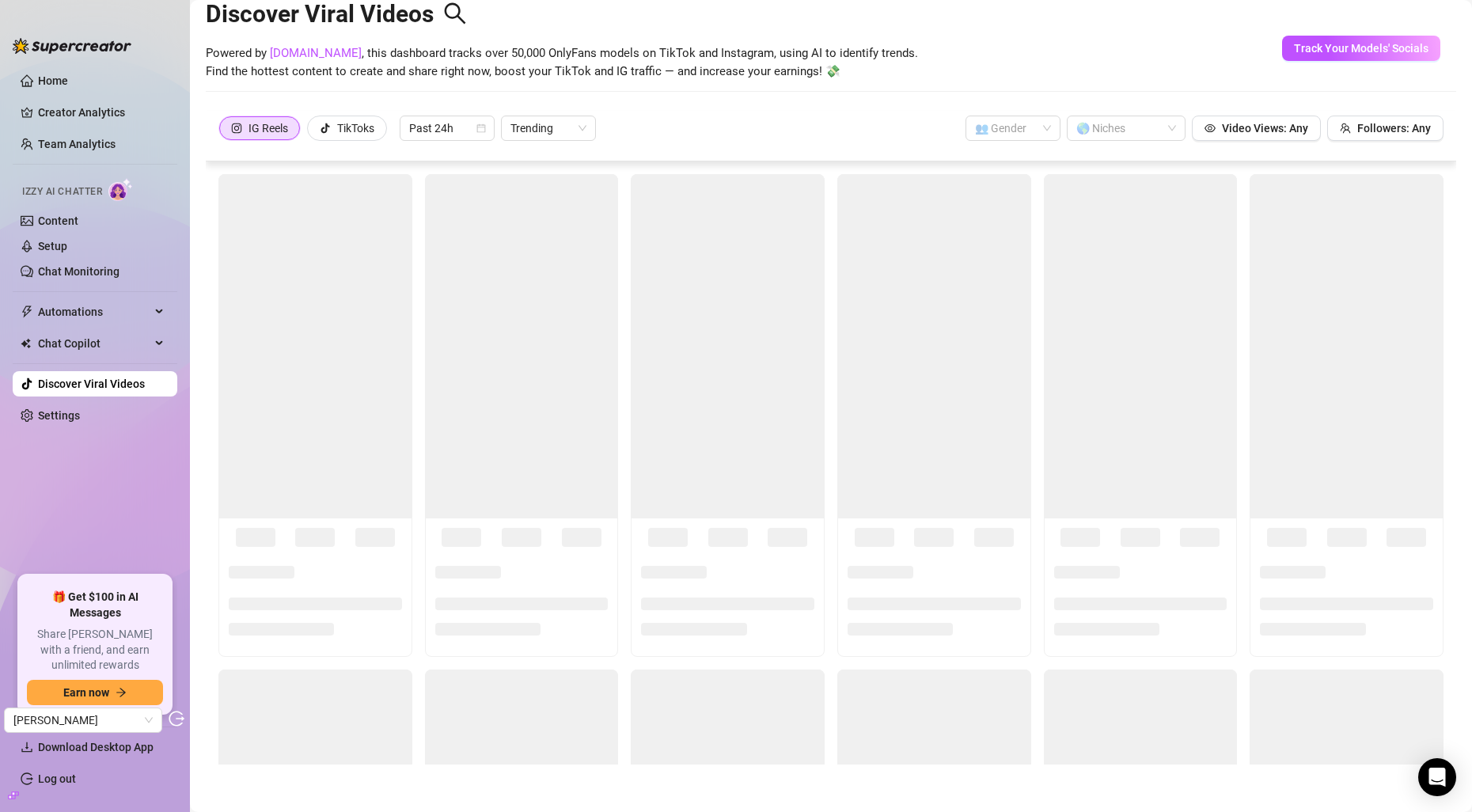
scroll to position [35, 0]
click at [80, 413] on link "Settings" at bounding box center [59, 415] width 42 height 13
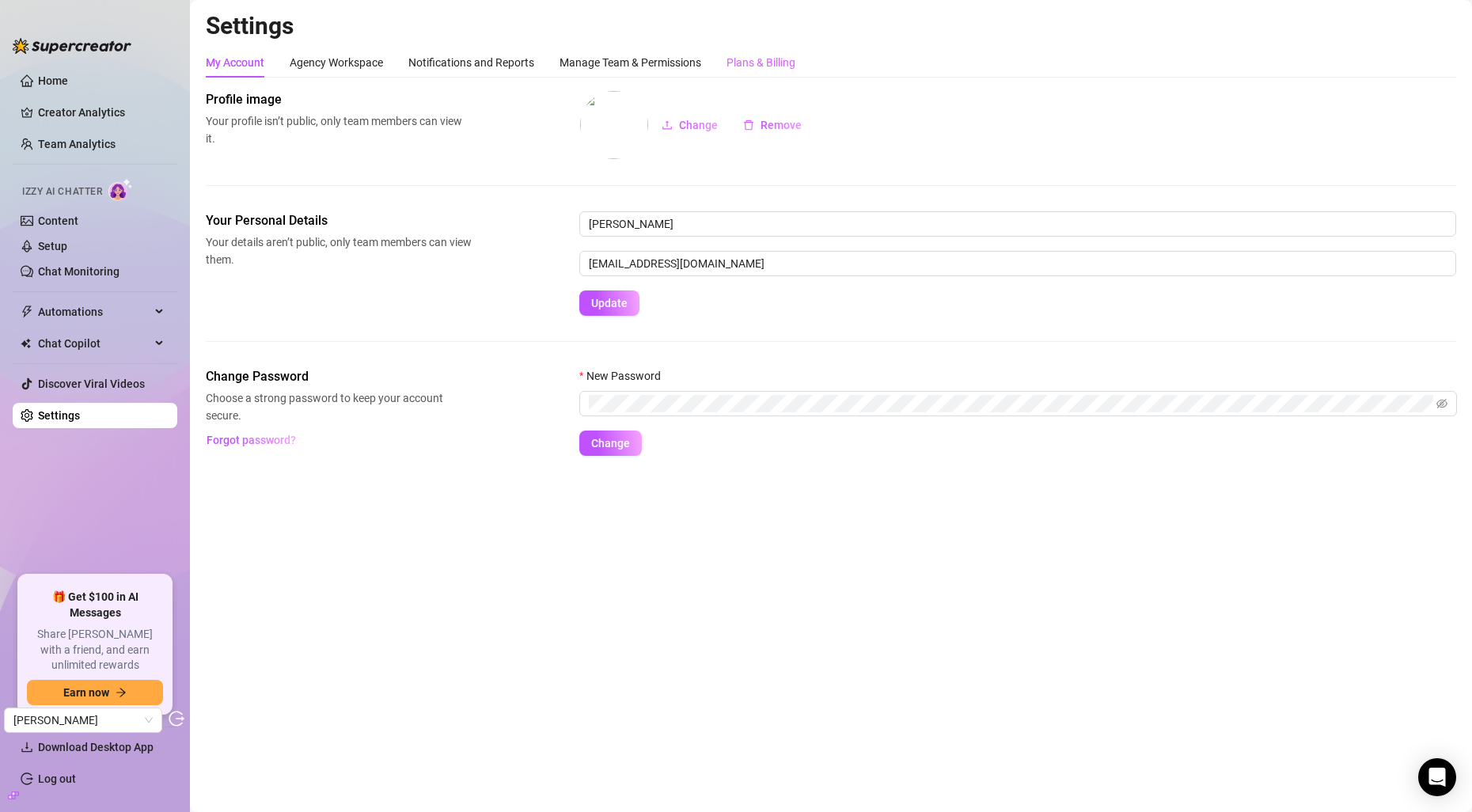
click at [774, 71] on div "Plans & Billing" at bounding box center [760, 62] width 69 height 30
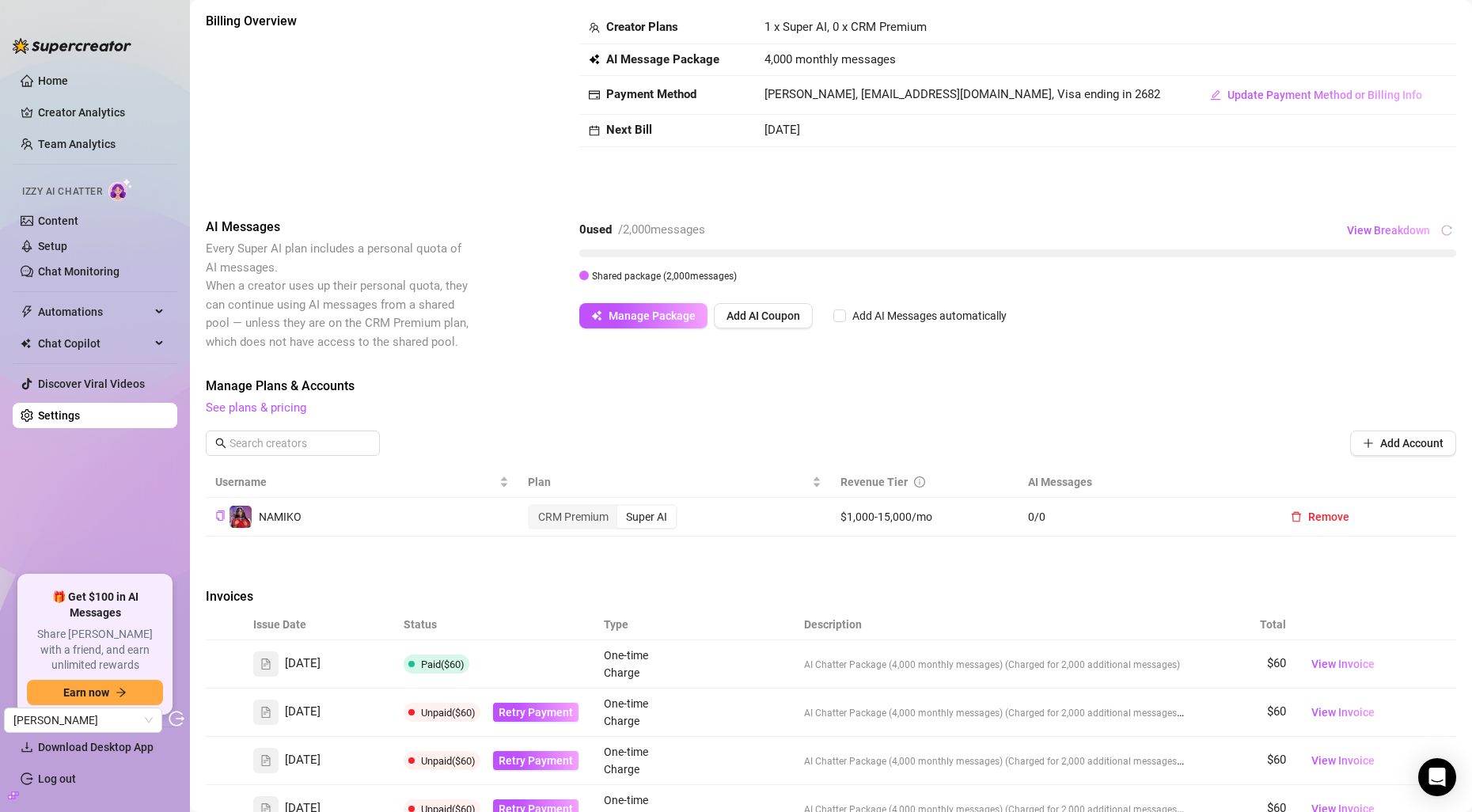
scroll to position [80, 0]
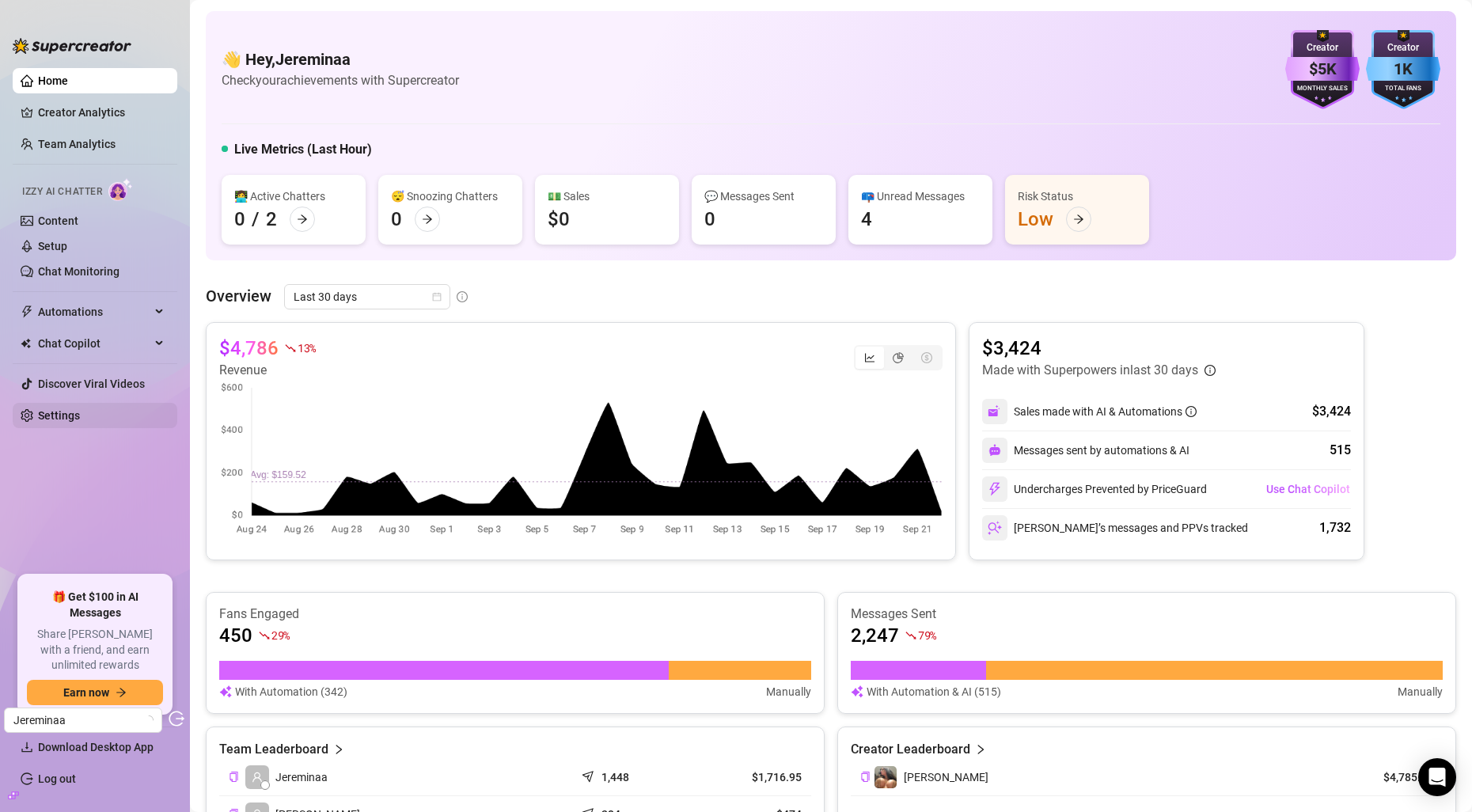
click at [80, 413] on link "Settings" at bounding box center [59, 415] width 42 height 13
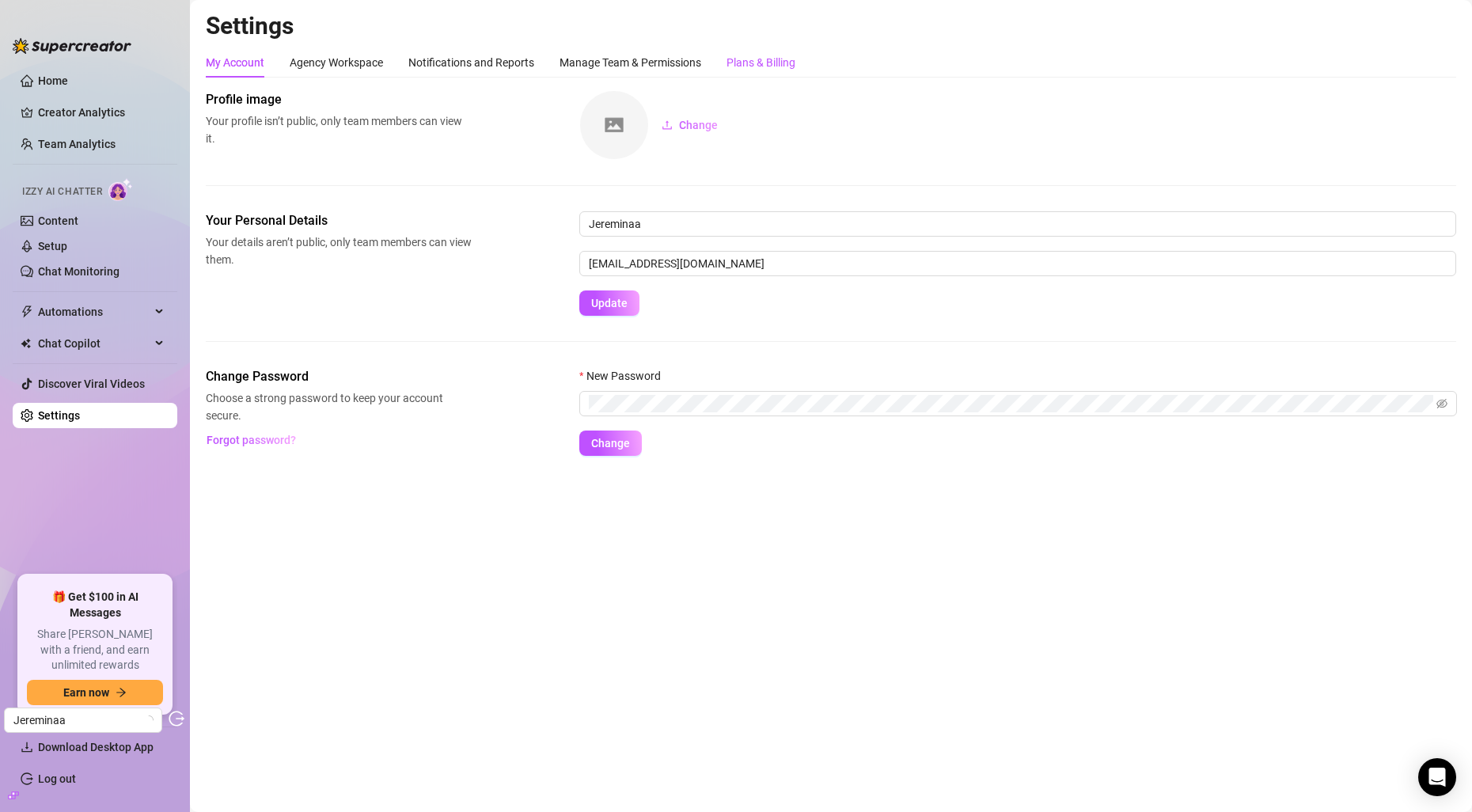
click at [760, 66] on div "Plans & Billing" at bounding box center [760, 62] width 69 height 17
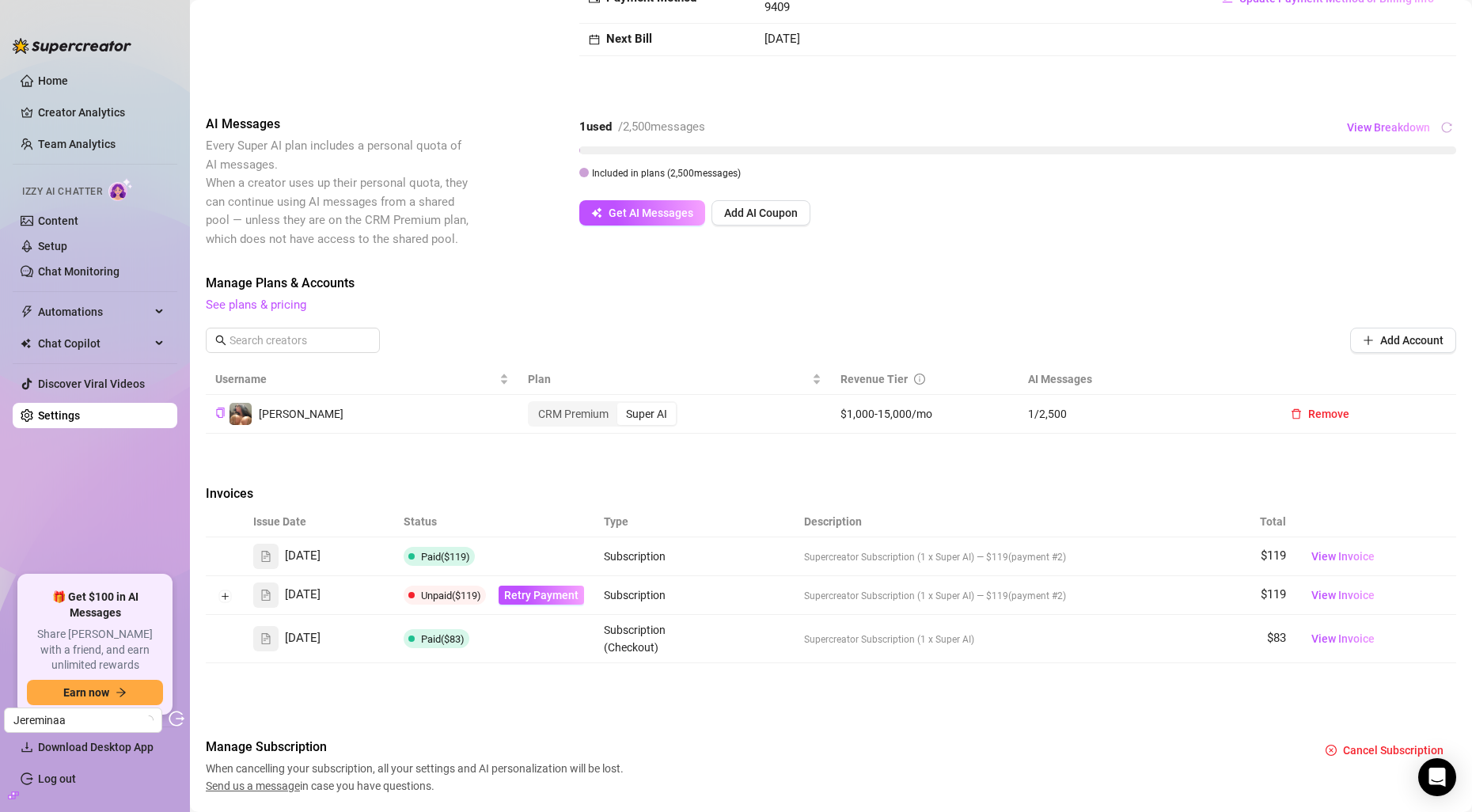
scroll to position [229, 0]
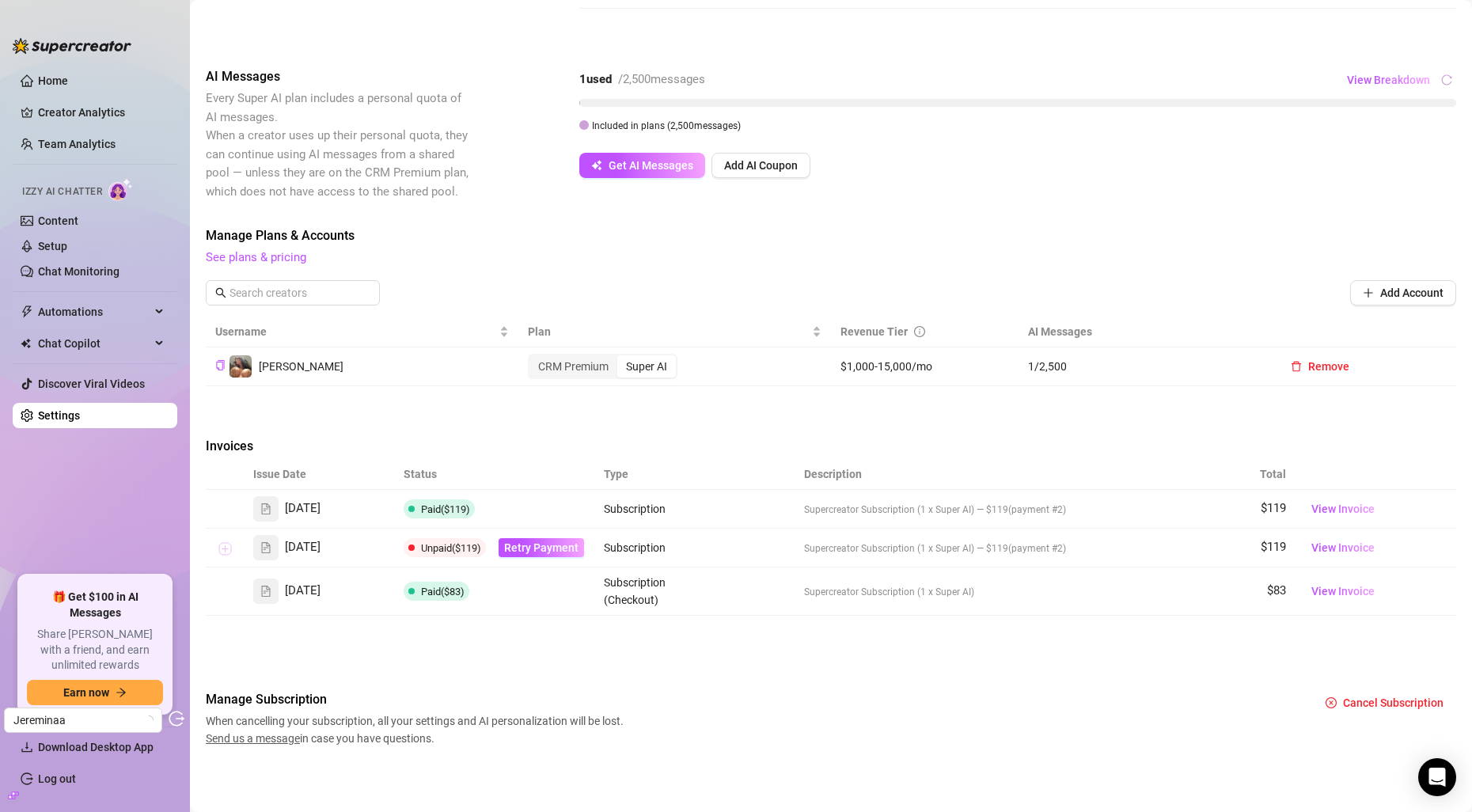
click at [224, 548] on button "Expand row" at bounding box center [225, 548] width 13 height 13
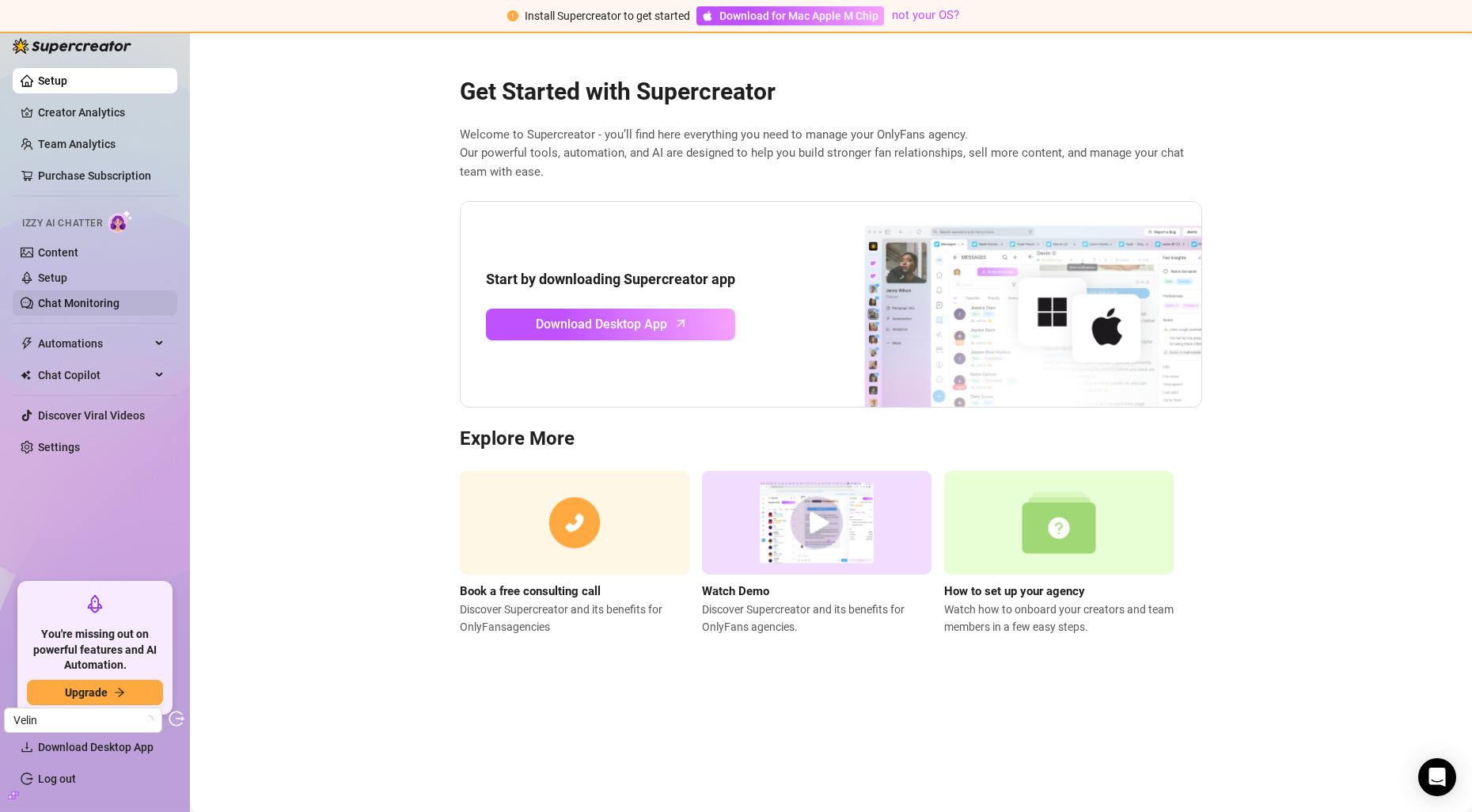
click at [119, 297] on link "Chat Monitoring" at bounding box center [79, 303] width 81 height 13
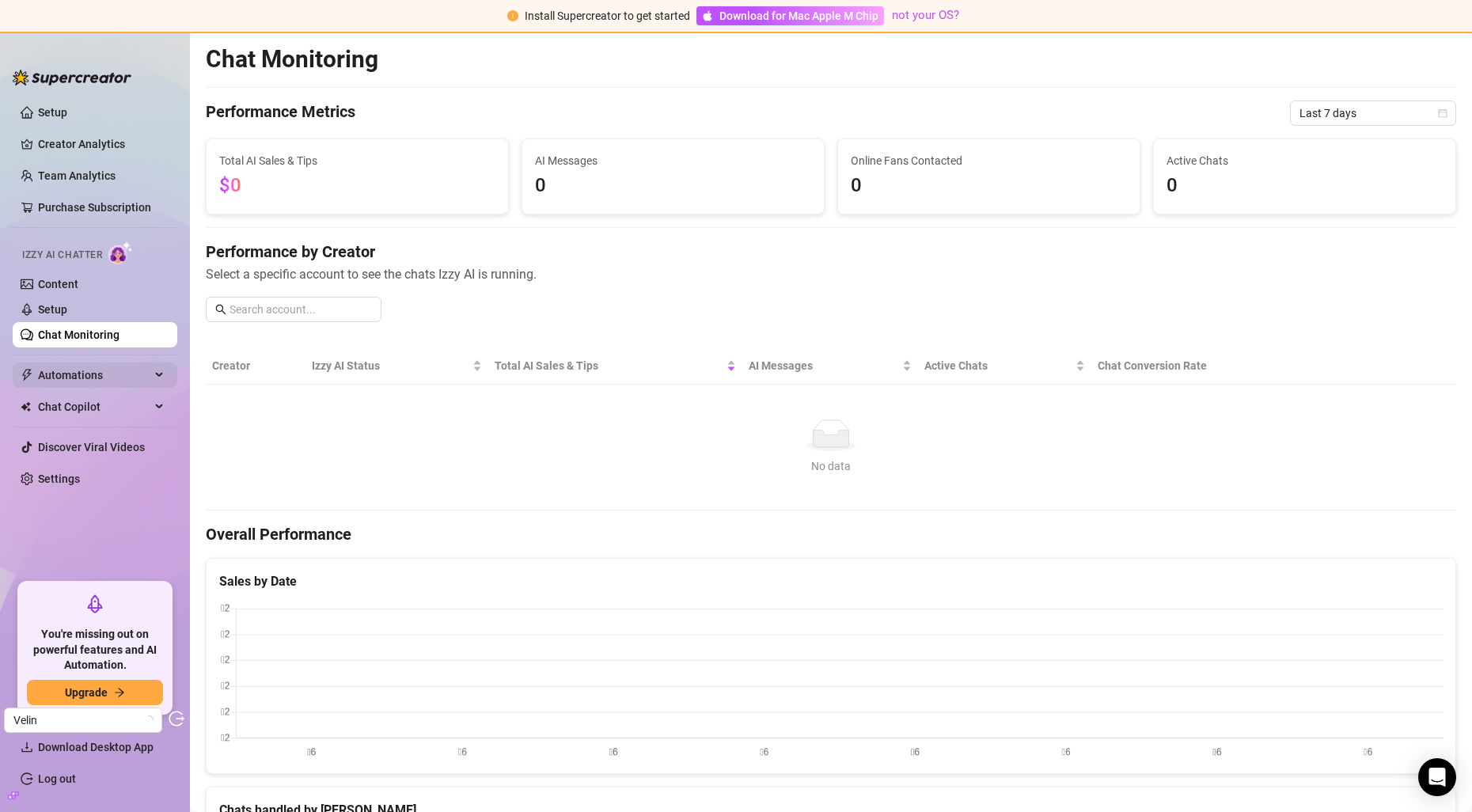
click at [118, 385] on span "Automations" at bounding box center [94, 375] width 113 height 25
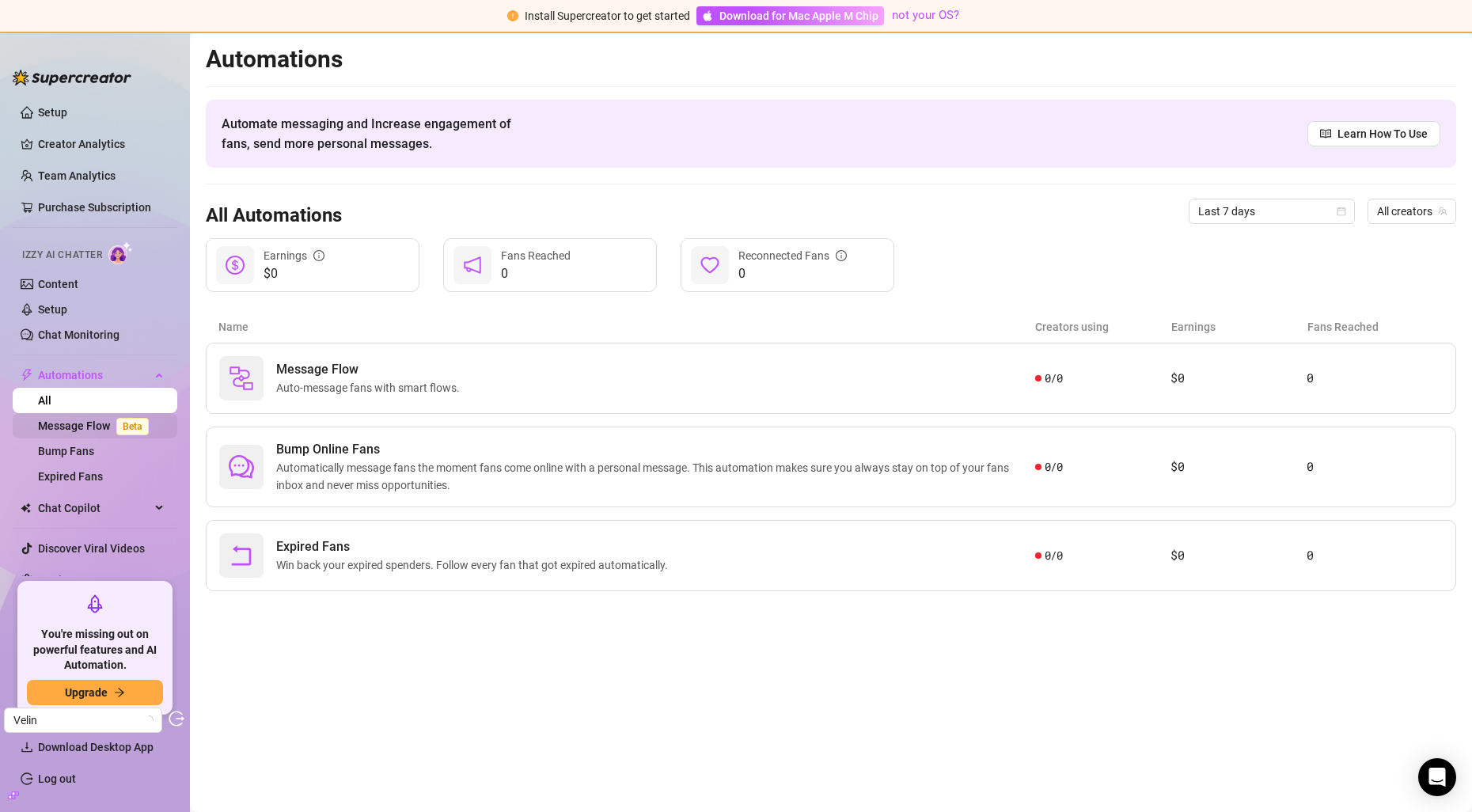
click at [119, 427] on span "Beta" at bounding box center [132, 426] width 32 height 17
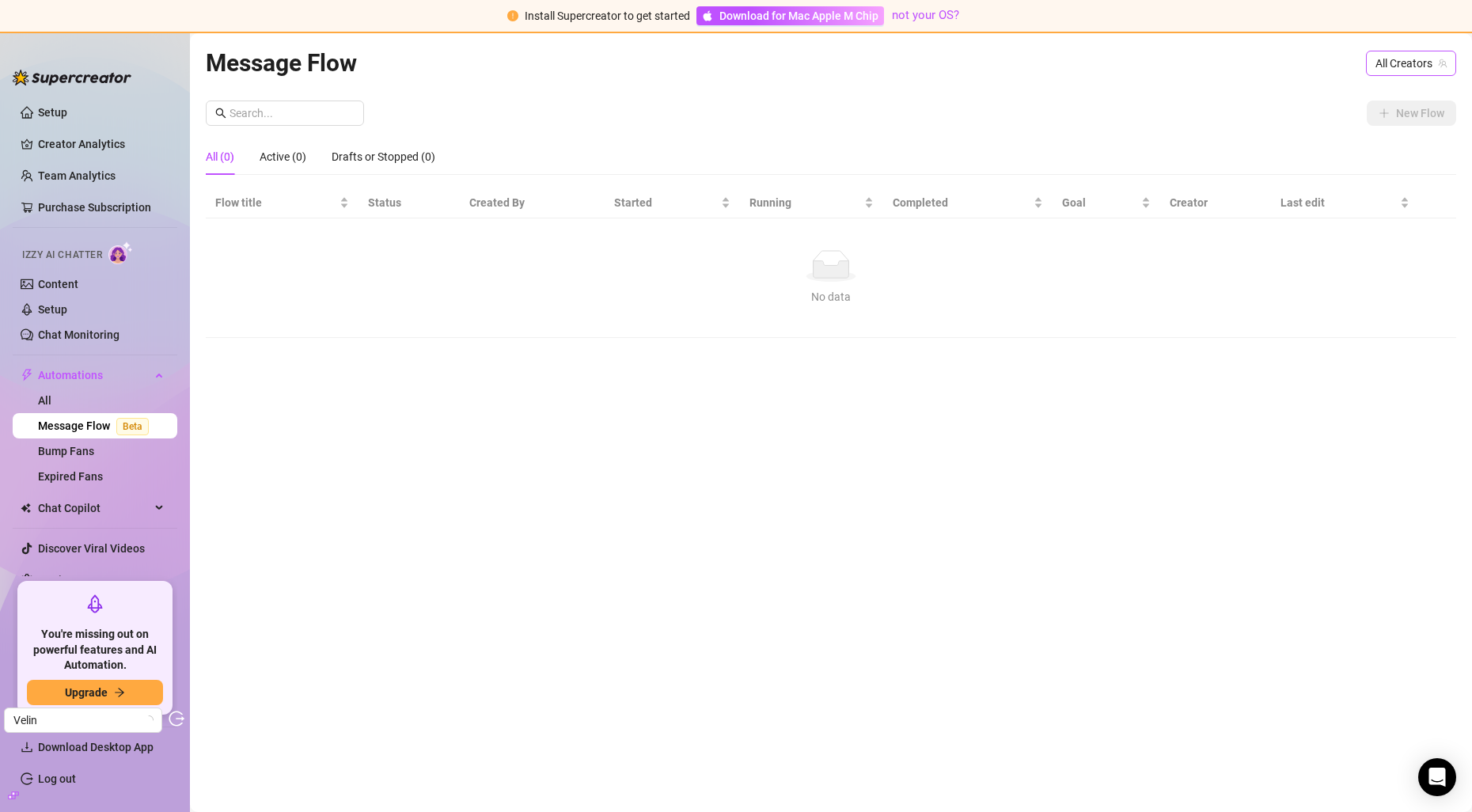
click at [1395, 60] on span "All Creators" at bounding box center [1411, 62] width 71 height 24
